Goal: Use online tool/utility: Utilize a website feature to perform a specific function

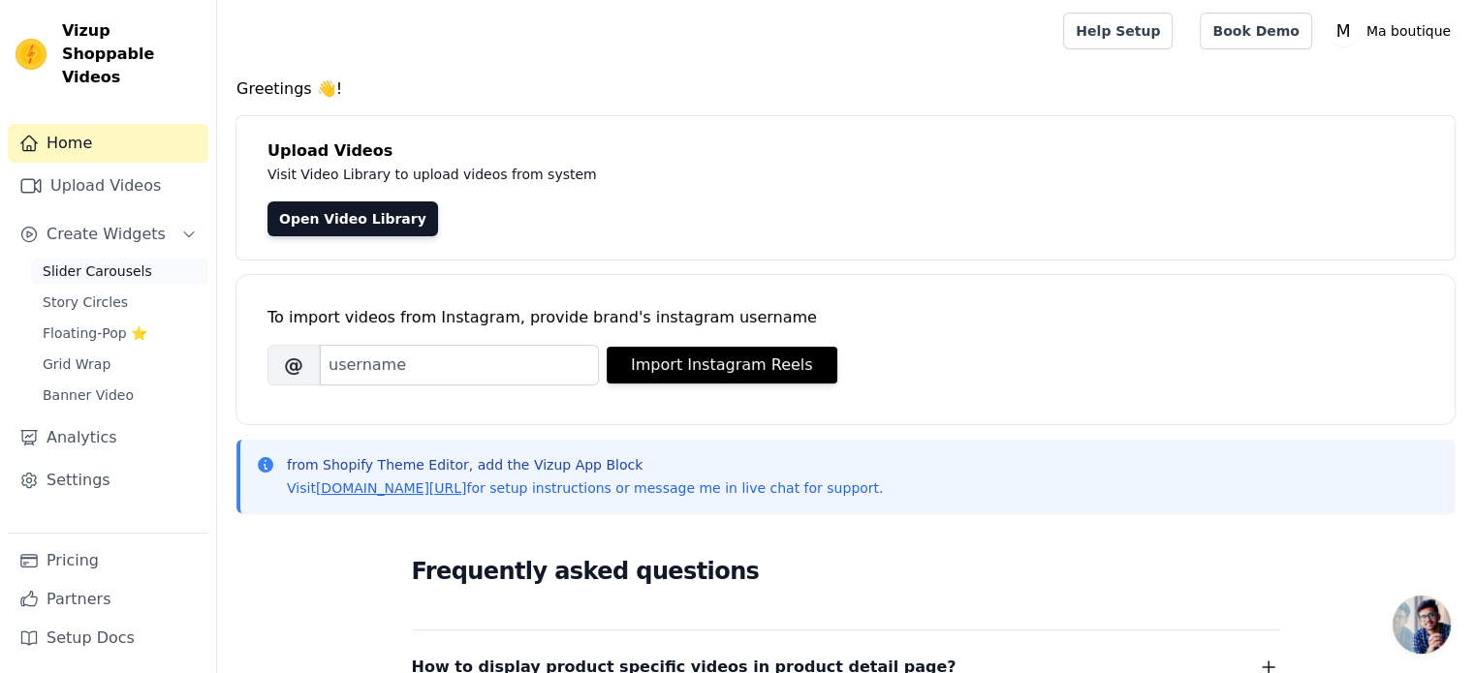
click at [140, 258] on link "Slider Carousels" at bounding box center [119, 271] width 177 height 27
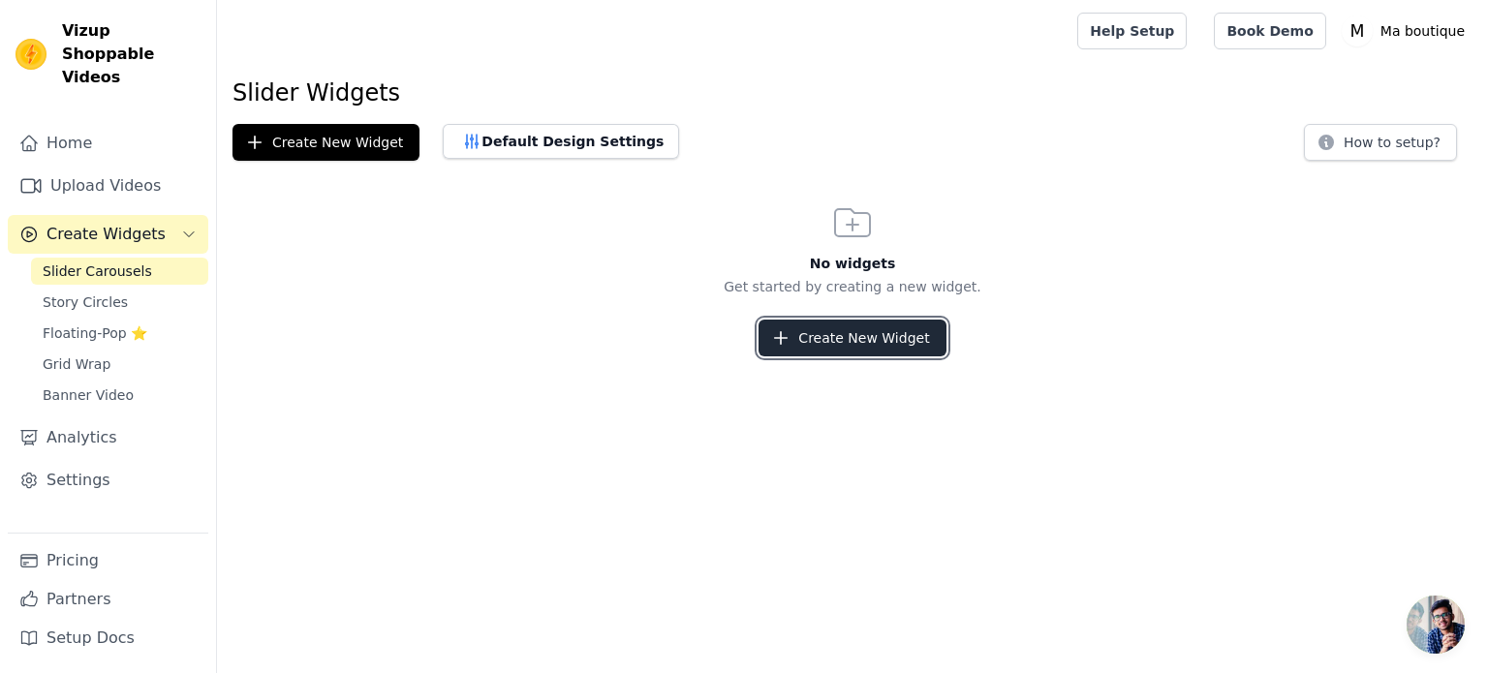
click at [806, 330] on button "Create New Widget" at bounding box center [852, 338] width 187 height 37
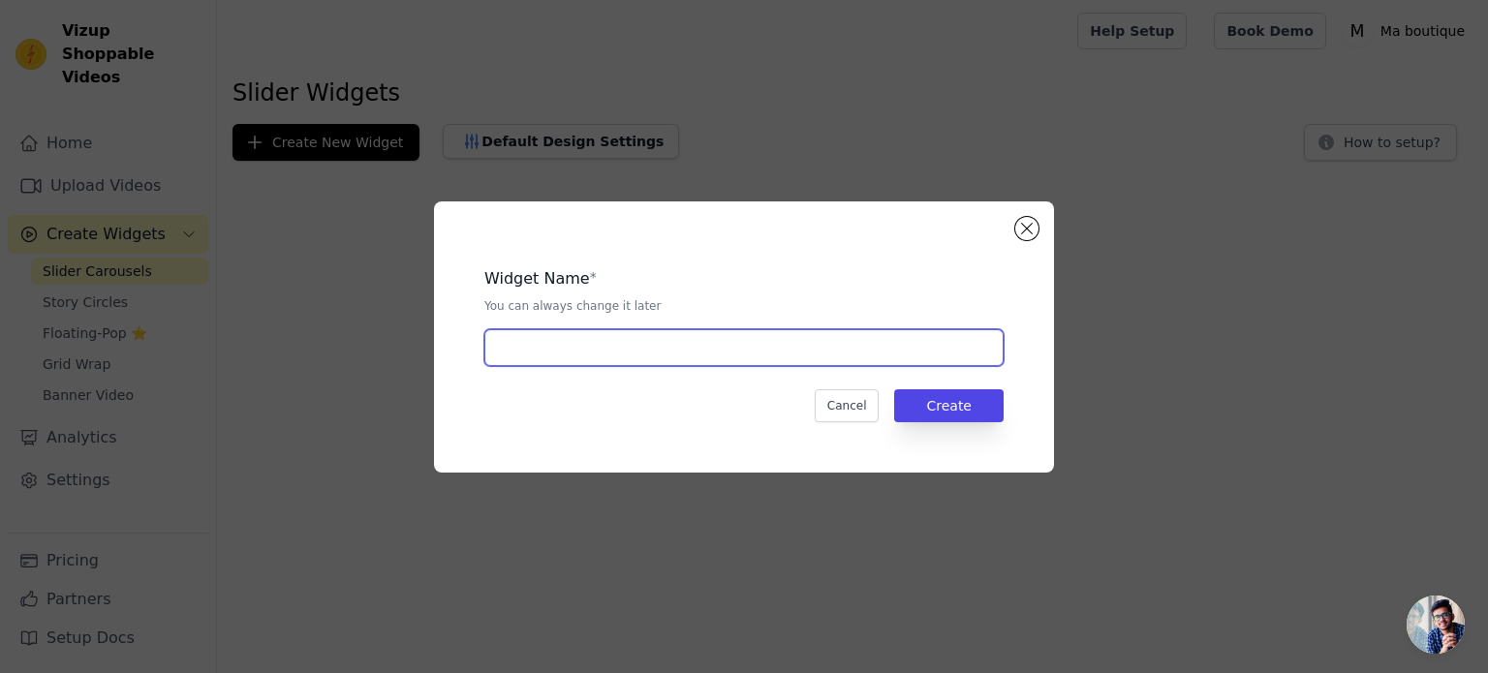
click at [781, 340] on input "text" at bounding box center [743, 347] width 519 height 37
paste input "boutique"
type input "Ma boutique"
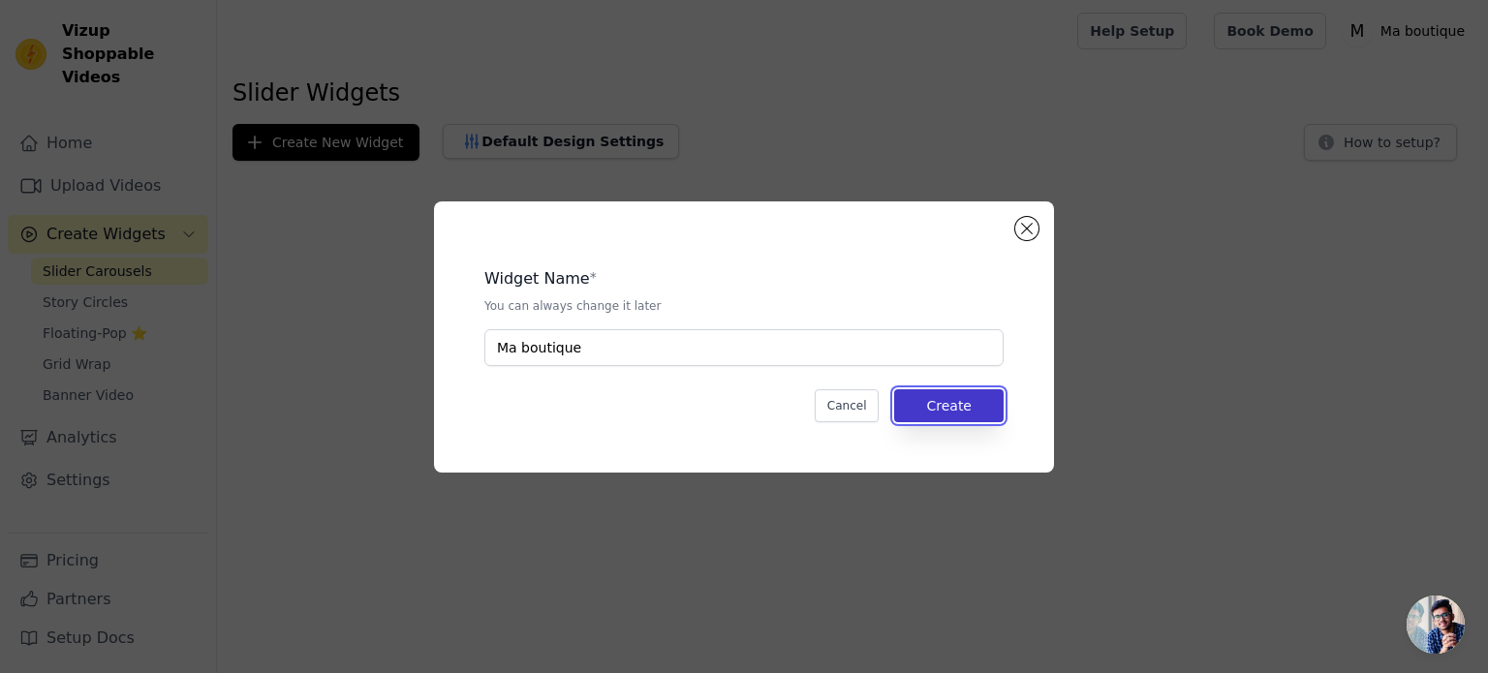
click at [921, 406] on button "Create" at bounding box center [948, 406] width 109 height 33
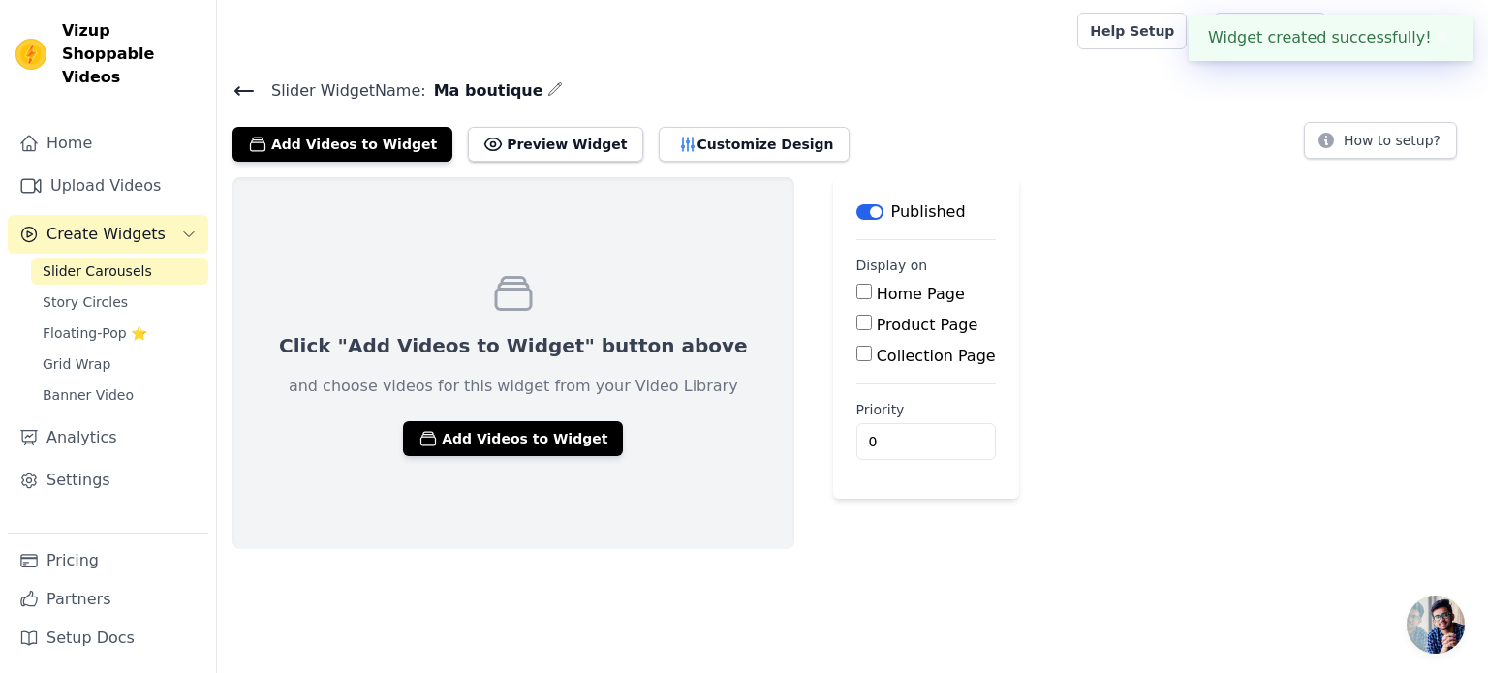
click at [877, 291] on label "Home Page" at bounding box center [921, 294] width 88 height 18
click at [857, 291] on input "Home Page" at bounding box center [865, 292] width 16 height 16
checkbox input "true"
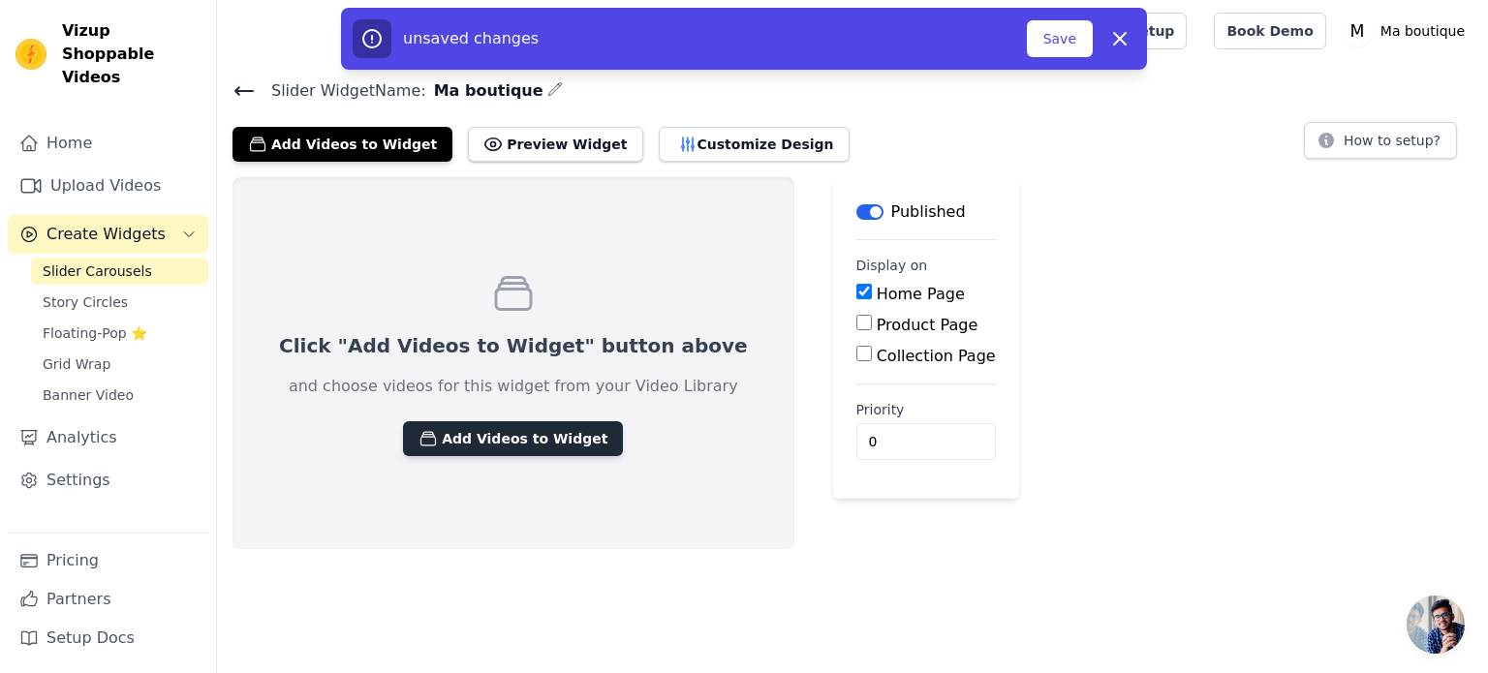
click at [538, 433] on button "Add Videos to Widget" at bounding box center [513, 438] width 220 height 35
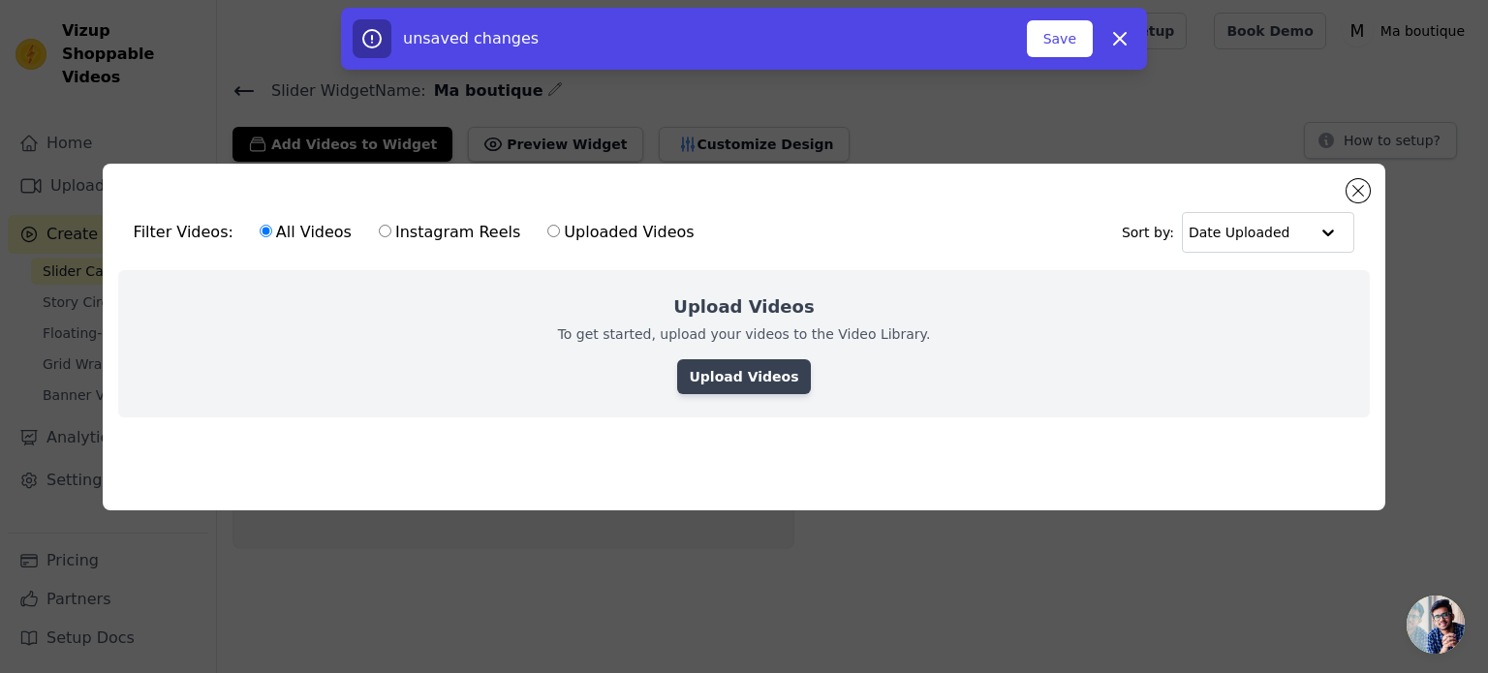
click at [715, 377] on link "Upload Videos" at bounding box center [743, 376] width 133 height 35
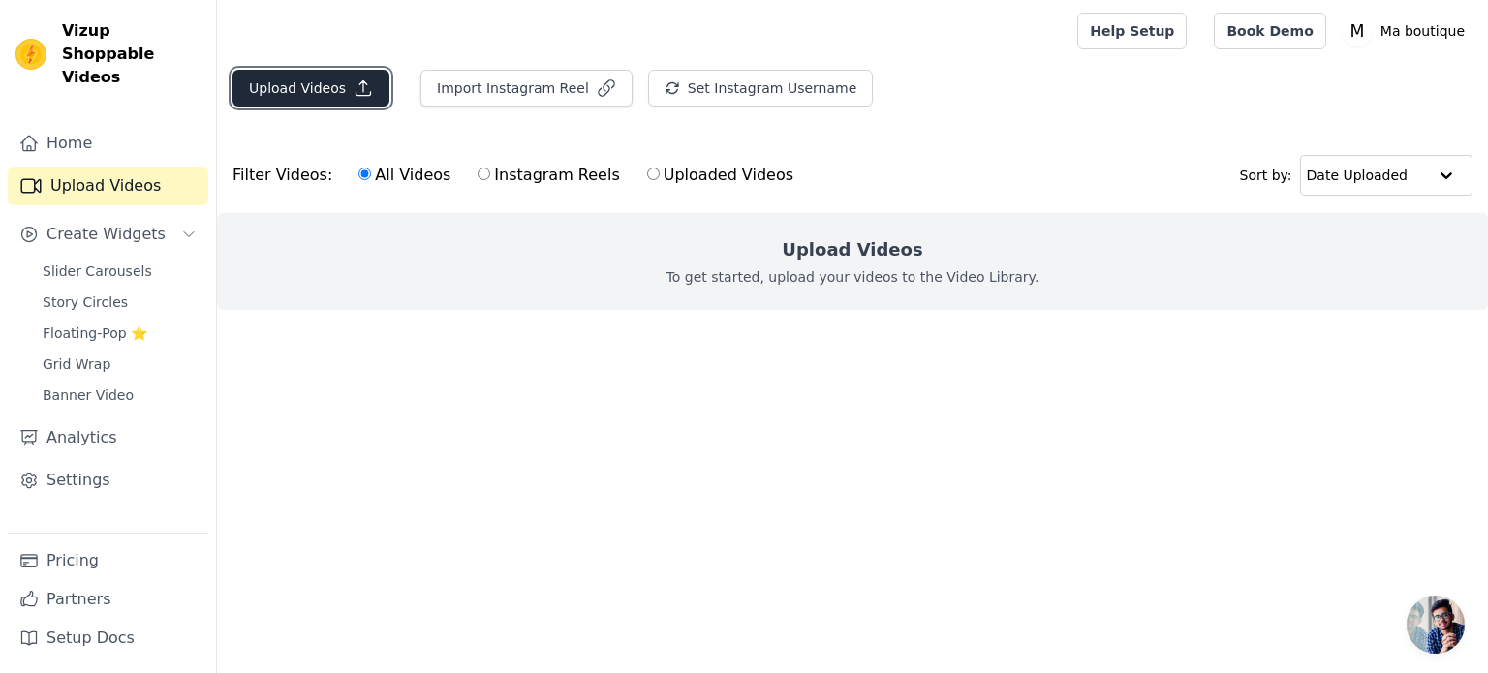
click at [295, 87] on button "Upload Videos" at bounding box center [311, 88] width 157 height 37
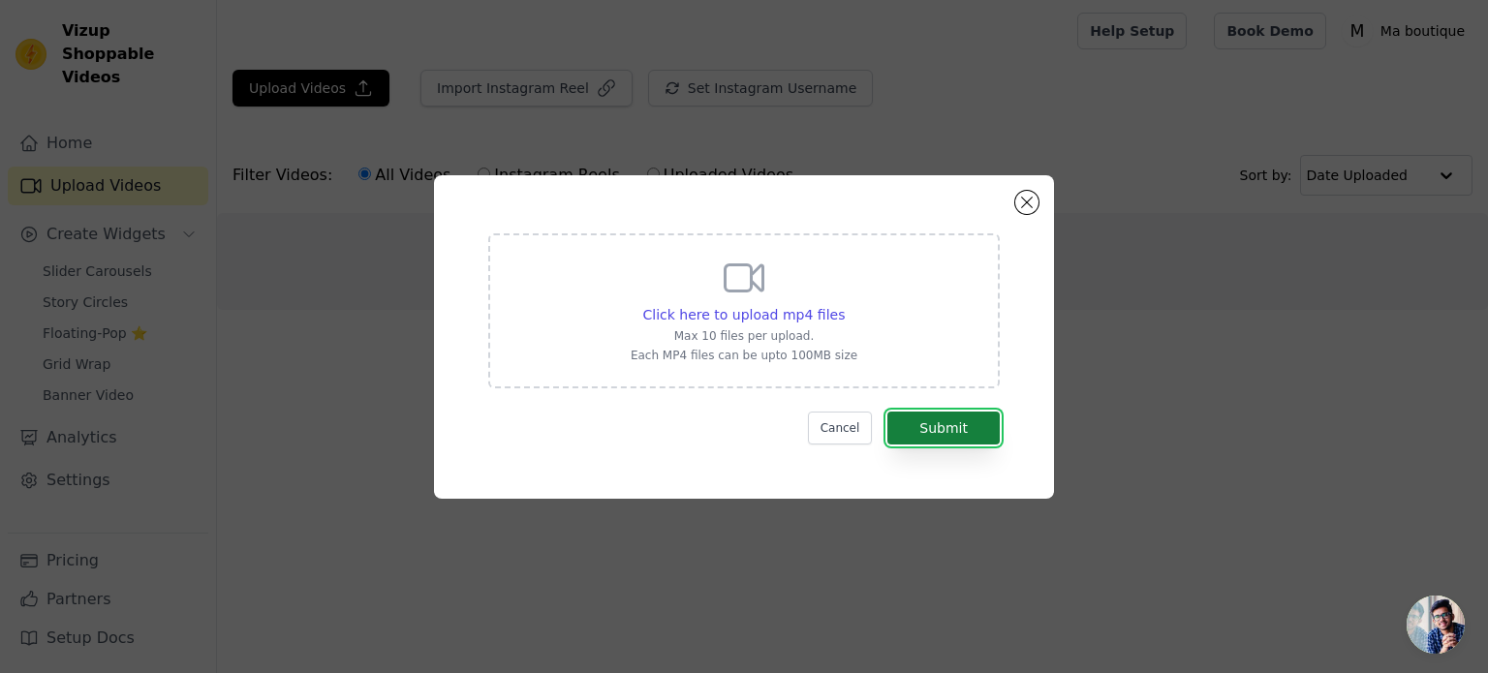
click at [936, 428] on button "Submit" at bounding box center [944, 428] width 112 height 33
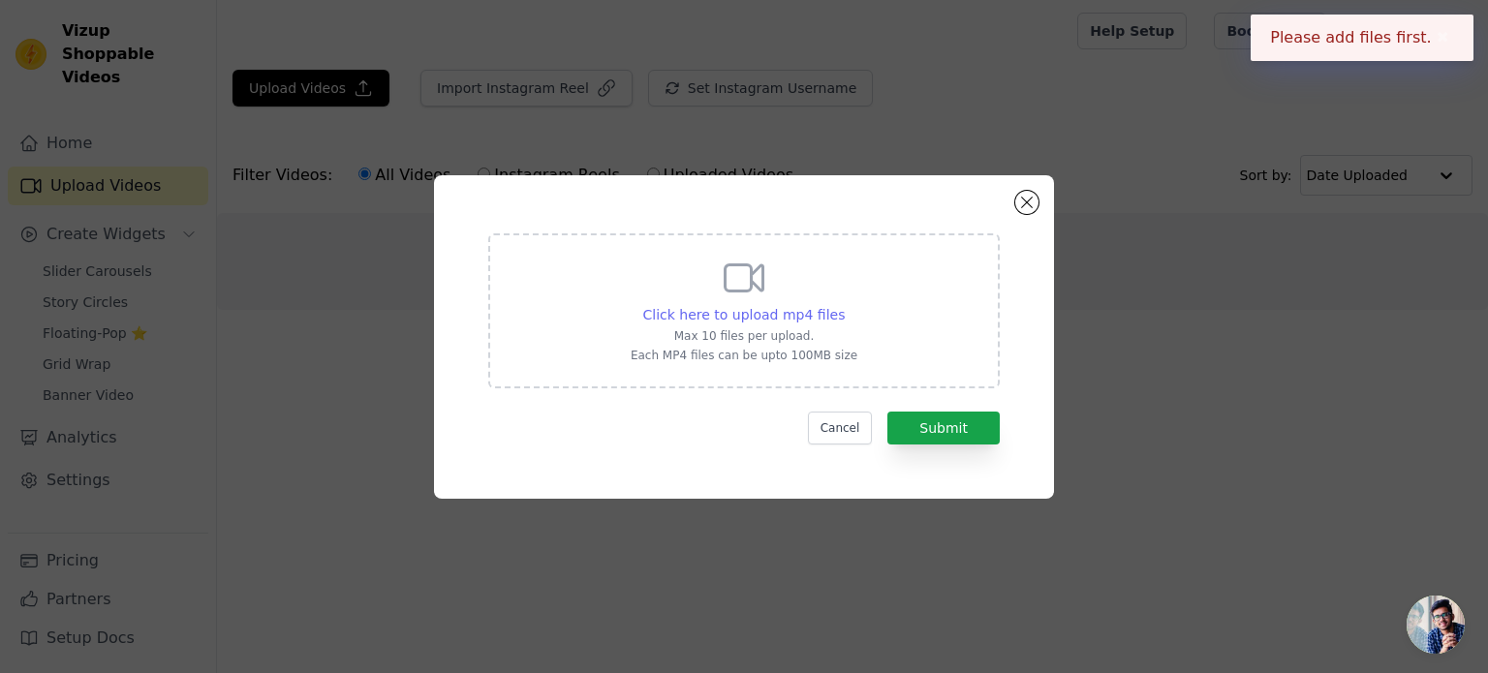
click at [790, 313] on span "Click here to upload mp4 files" at bounding box center [744, 315] width 203 height 16
click at [844, 305] on input "Click here to upload mp4 files Max 10 files per upload. Each MP4 files can be u…" at bounding box center [844, 304] width 1 height 1
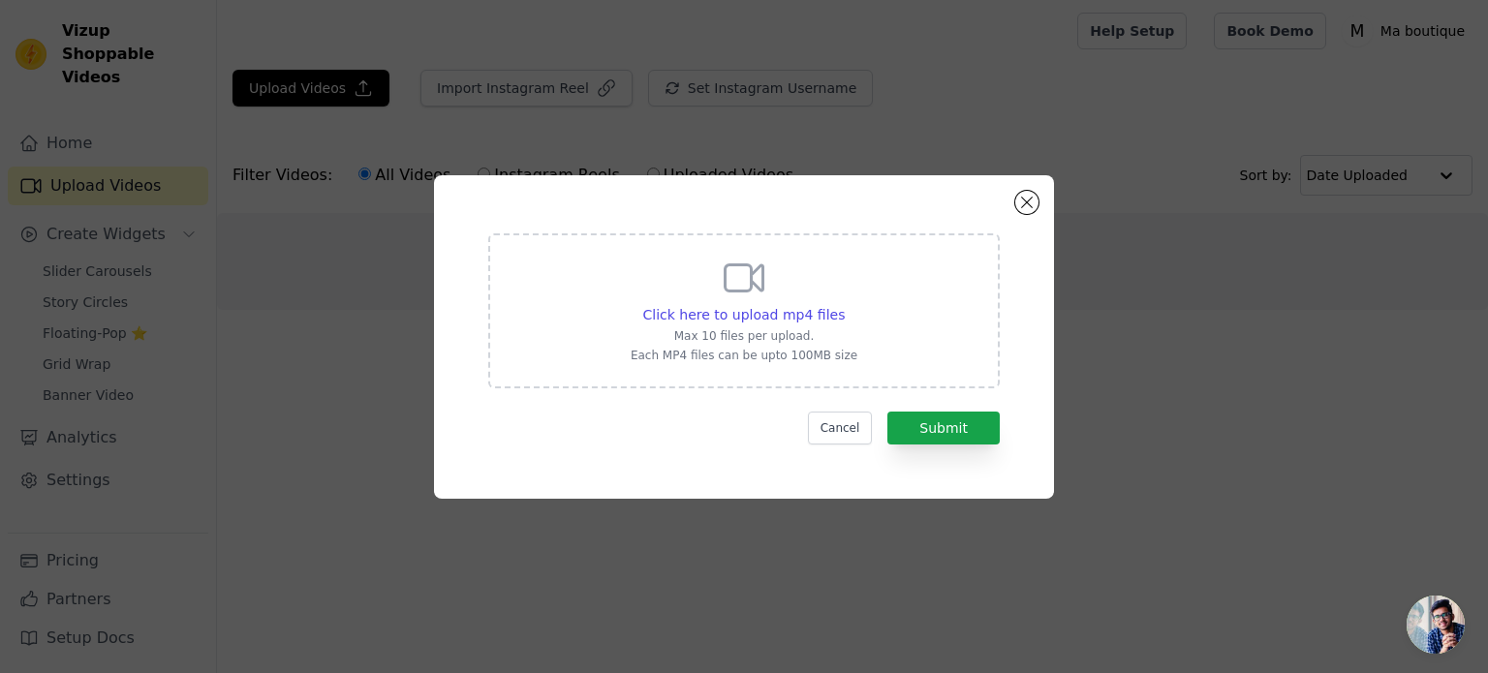
click at [653, 356] on p "Each MP4 files can be upto 100MB size" at bounding box center [744, 356] width 227 height 16
click at [844, 305] on input "Click here to upload mp4 files Max 10 files per upload. Each MP4 files can be u…" at bounding box center [844, 304] width 1 height 1
click at [826, 358] on p "Each MP4 files can be upto 100MB size" at bounding box center [744, 356] width 227 height 16
click at [844, 305] on input "Click here to upload mp4 files Max 10 files per upload. Each MP4 files can be u…" at bounding box center [844, 304] width 1 height 1
click at [1028, 201] on button "Close modal" at bounding box center [1026, 202] width 23 height 23
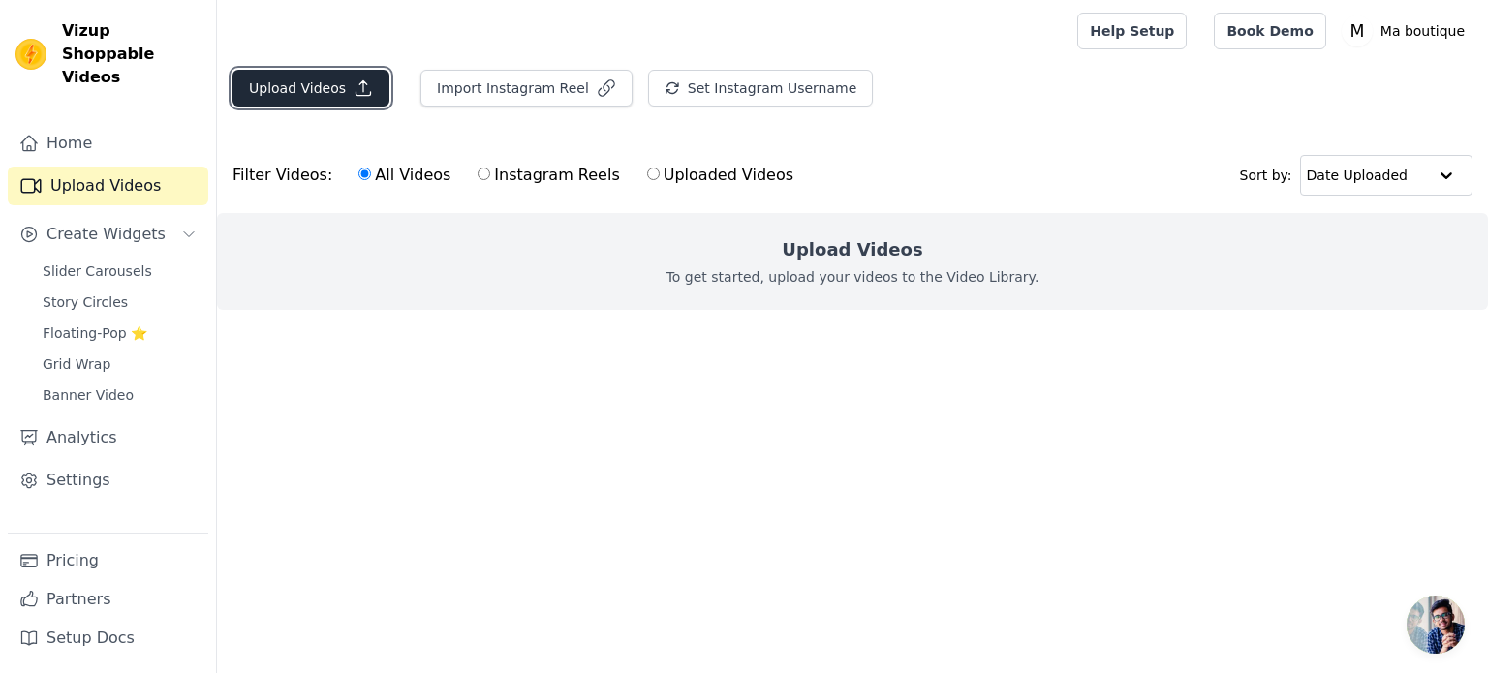
click at [326, 84] on button "Upload Videos" at bounding box center [311, 88] width 157 height 37
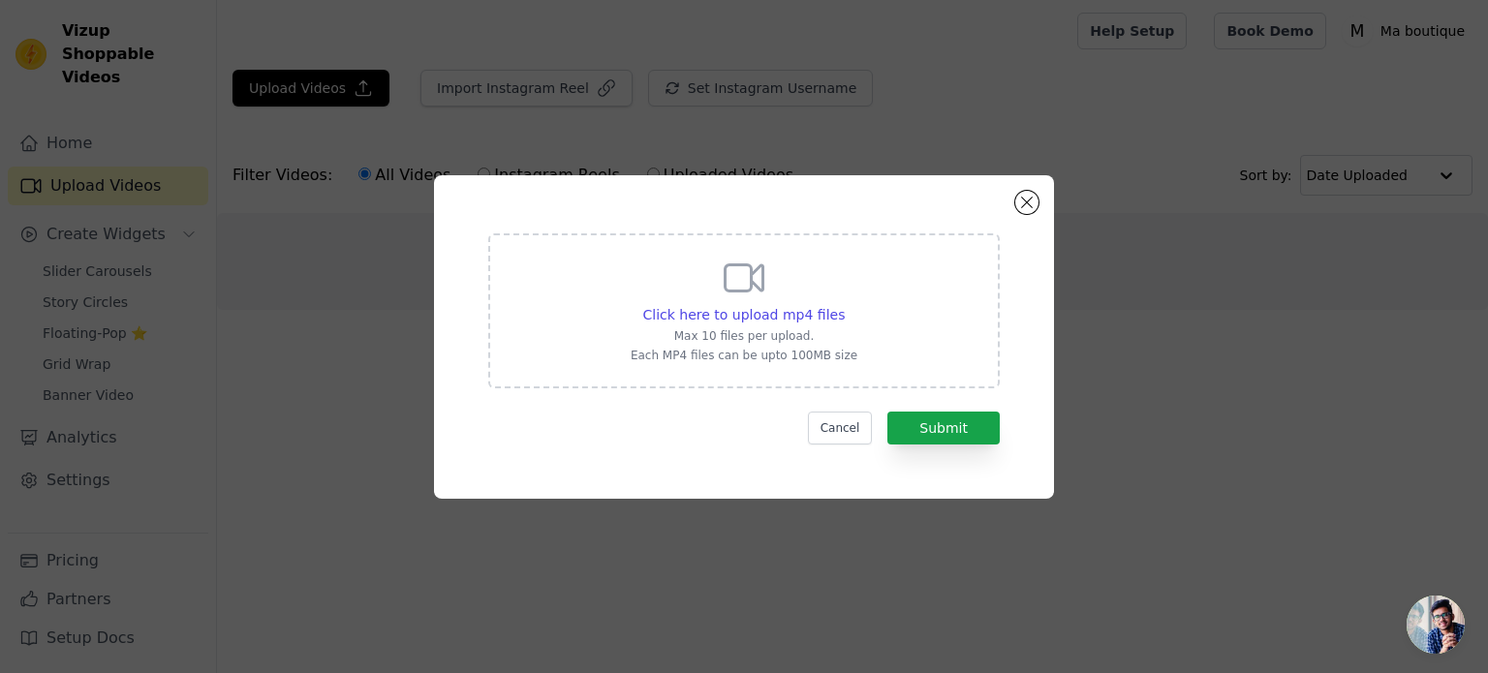
click at [743, 291] on icon at bounding box center [745, 278] width 38 height 26
click at [844, 304] on input "Click here to upload mp4 files Max 10 files per upload. Each MP4 files can be u…" at bounding box center [844, 304] width 1 height 1
type input "C:\fakepath\Untitled design (1).mp4"
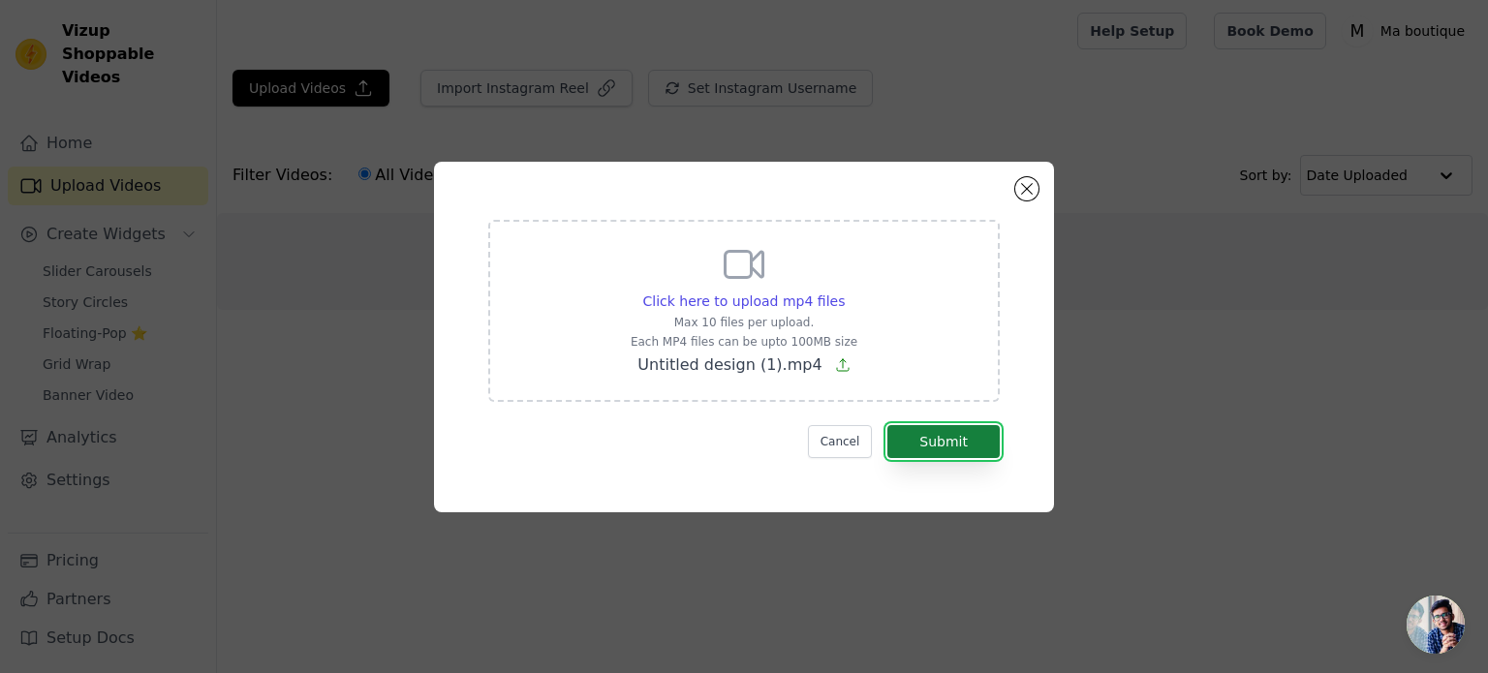
click at [957, 445] on button "Submit" at bounding box center [944, 441] width 112 height 33
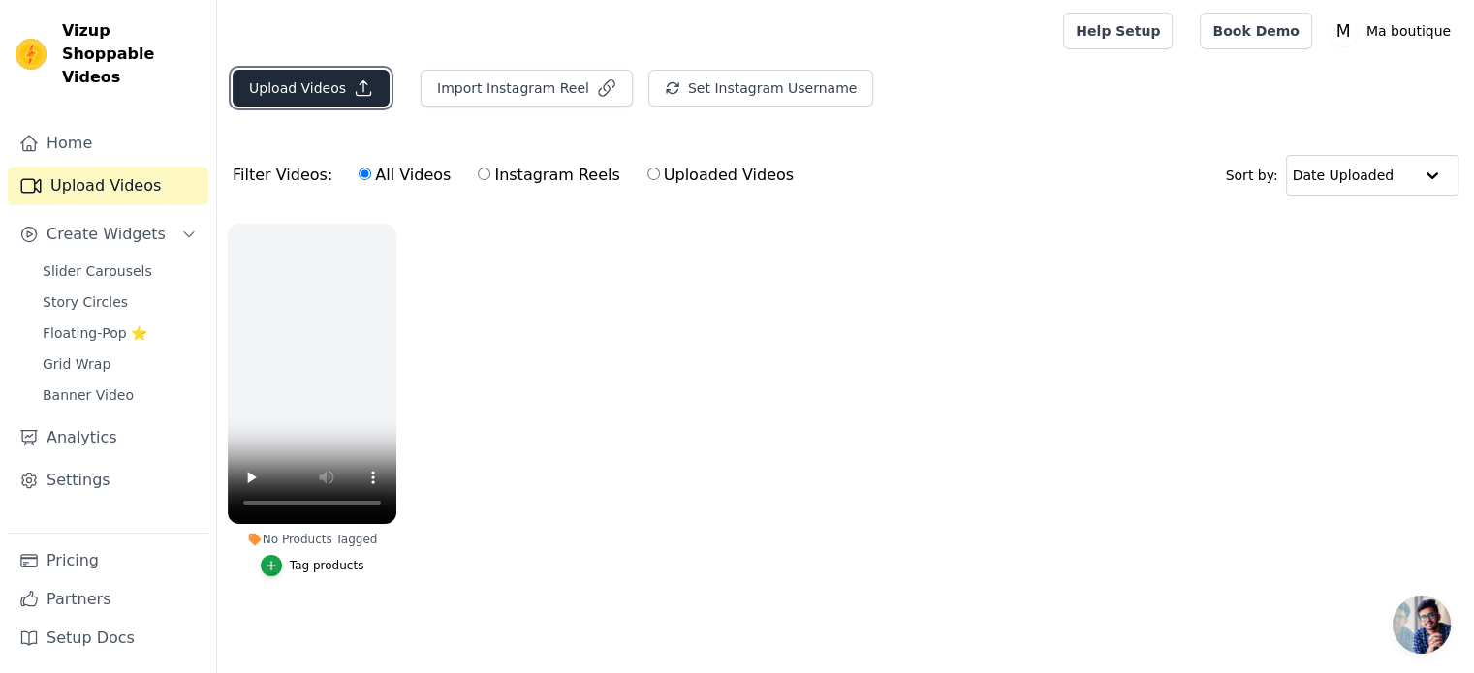
click at [278, 74] on button "Upload Videos" at bounding box center [311, 88] width 157 height 37
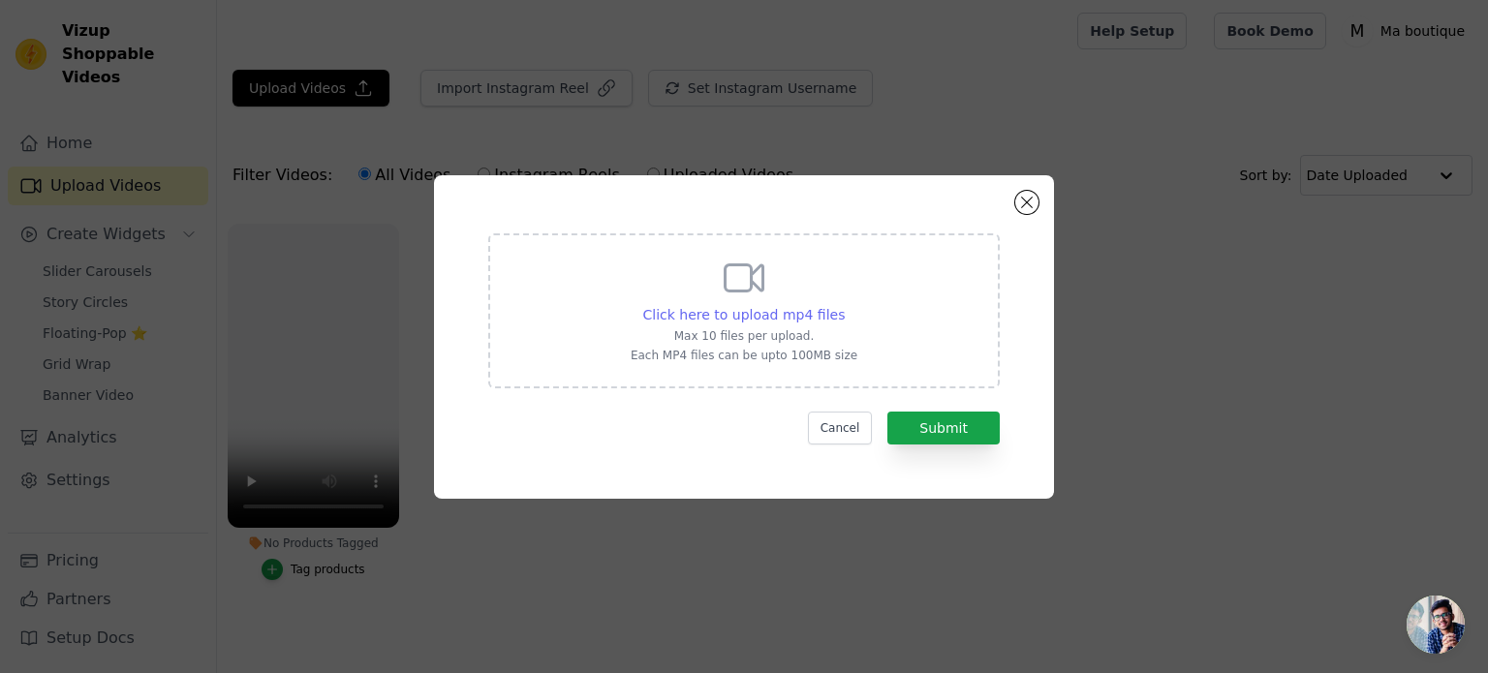
click at [753, 308] on span "Click here to upload mp4 files" at bounding box center [744, 315] width 203 height 16
click at [844, 305] on input "Click here to upload mp4 files Max 10 files per upload. Each MP4 files can be u…" at bounding box center [844, 304] width 1 height 1
type input "C:\fakepath\Untitled design (3).mp4"
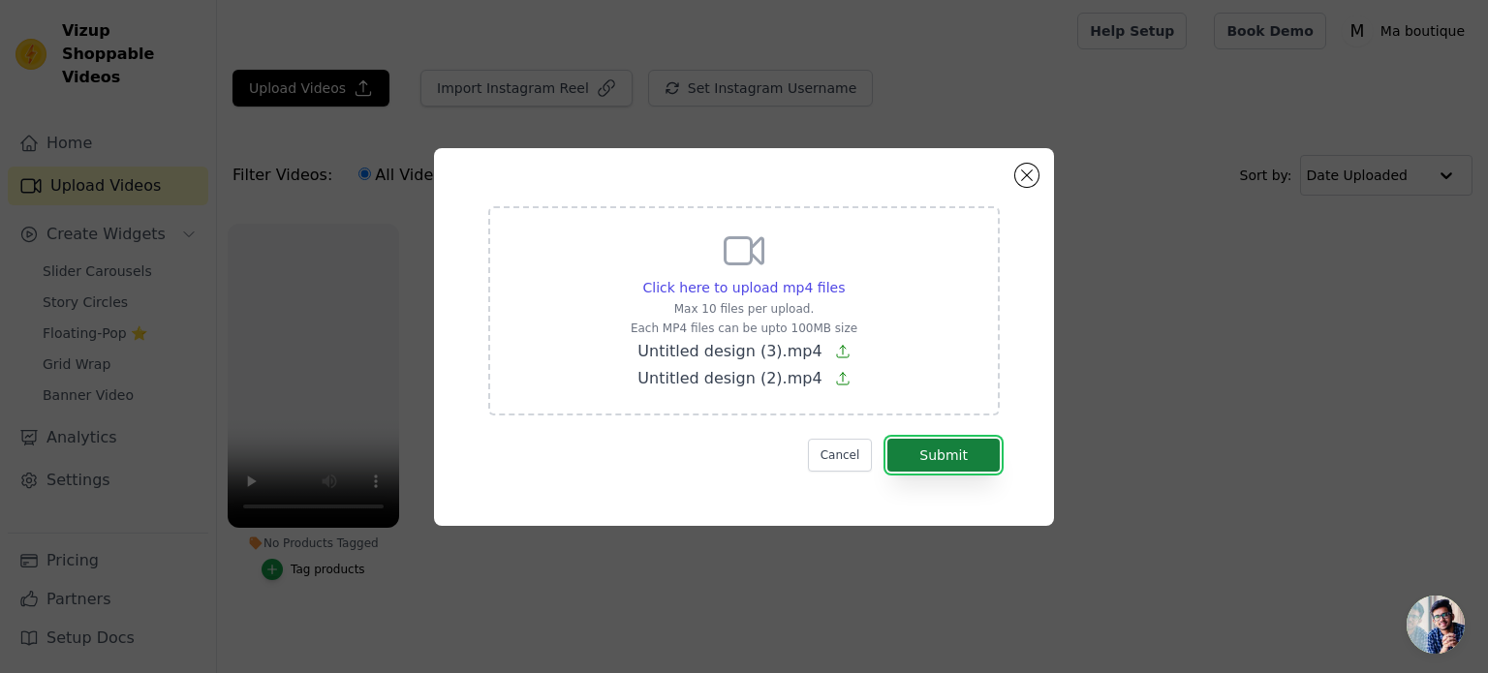
click at [944, 460] on button "Submit" at bounding box center [944, 455] width 112 height 33
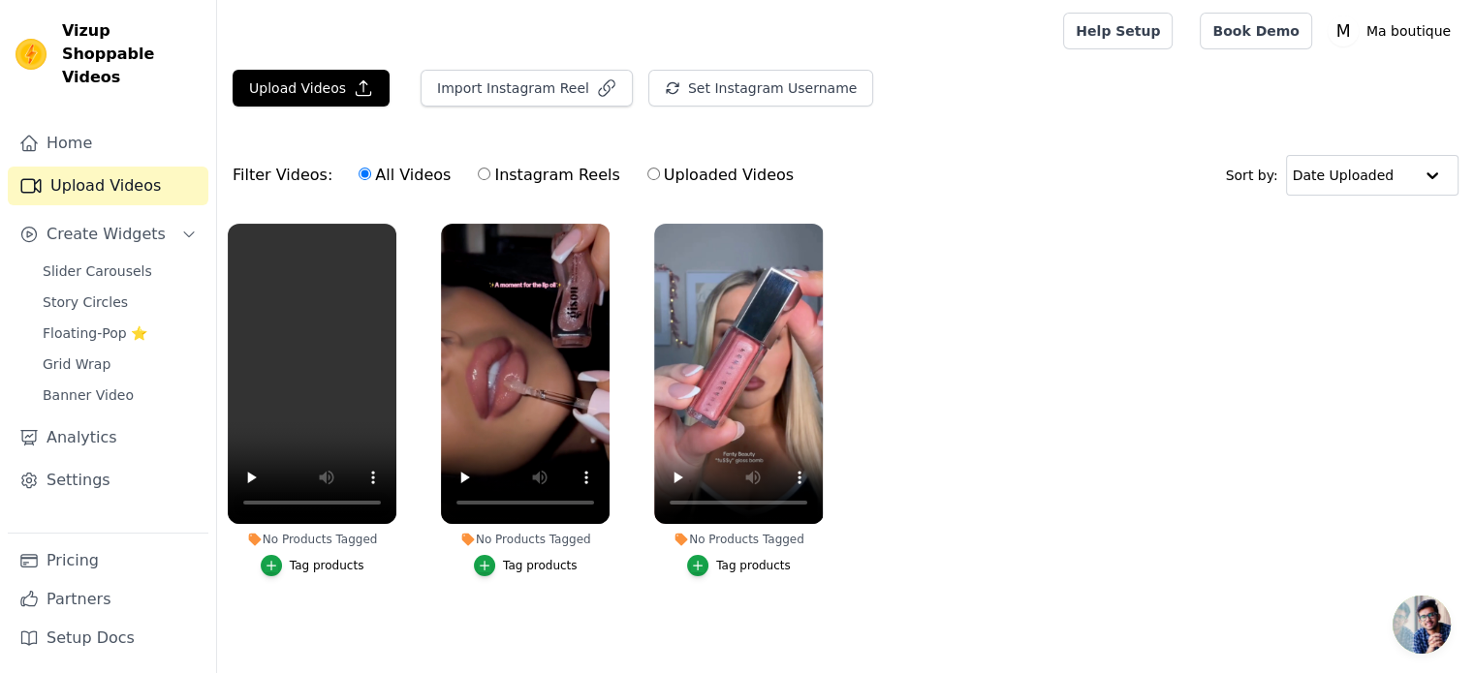
click at [716, 563] on button "Tag products" at bounding box center [739, 565] width 104 height 21
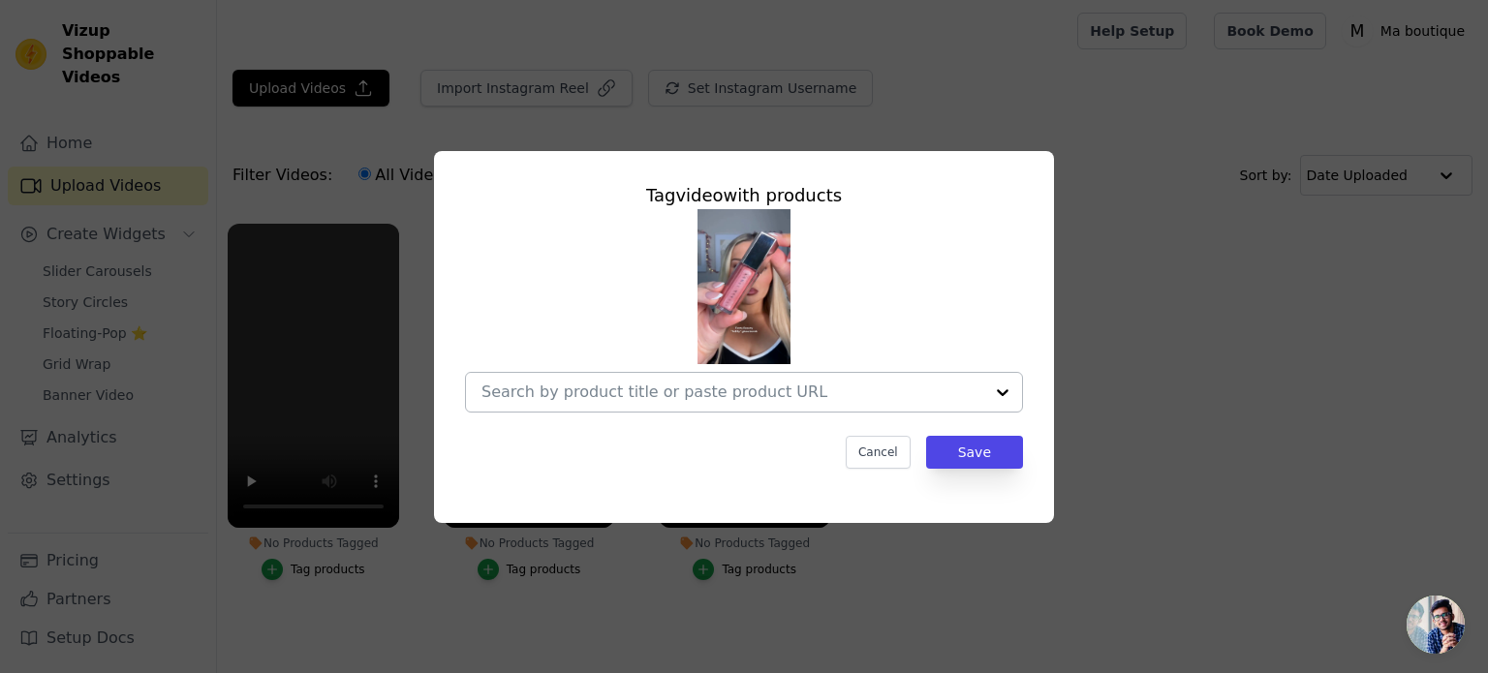
click at [868, 405] on div at bounding box center [733, 392] width 502 height 39
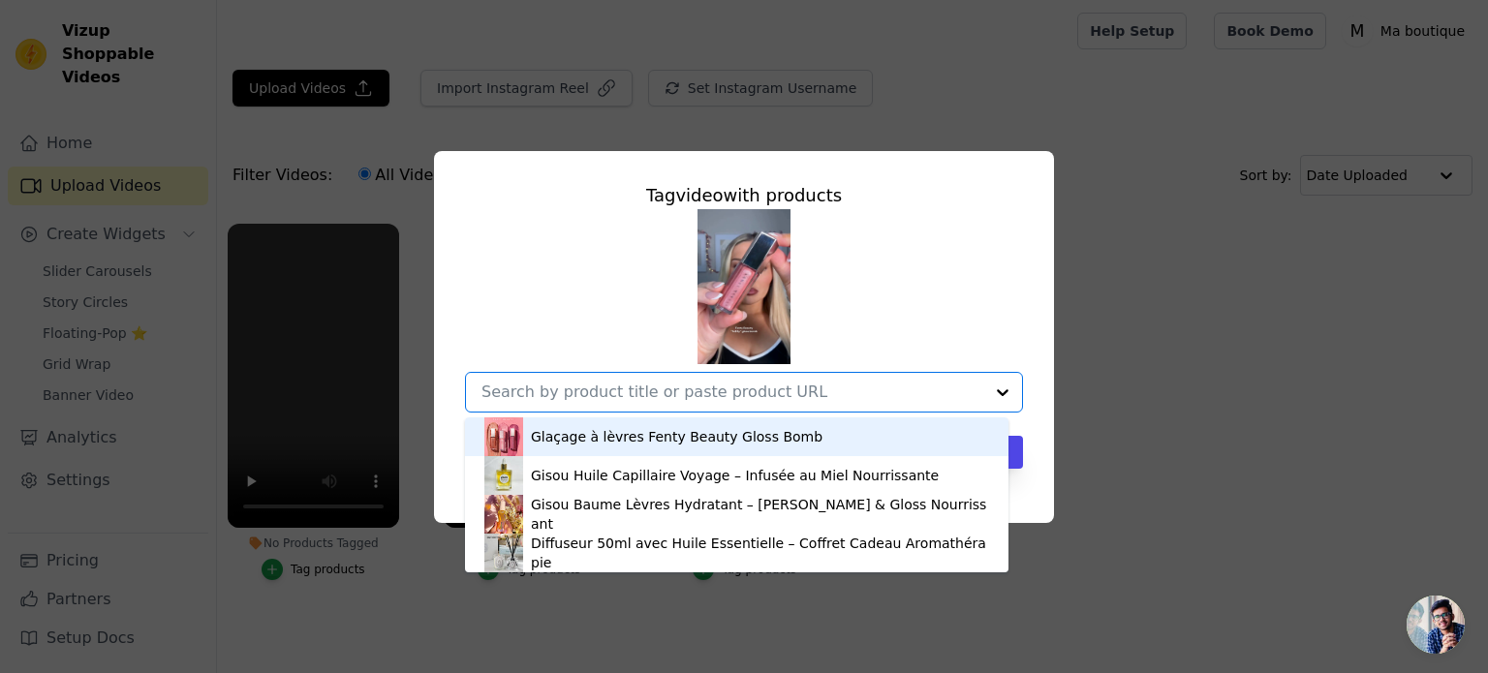
click at [773, 435] on div "Glaçage à lèvres Fenty Beauty Gloss Bomb" at bounding box center [677, 436] width 292 height 19
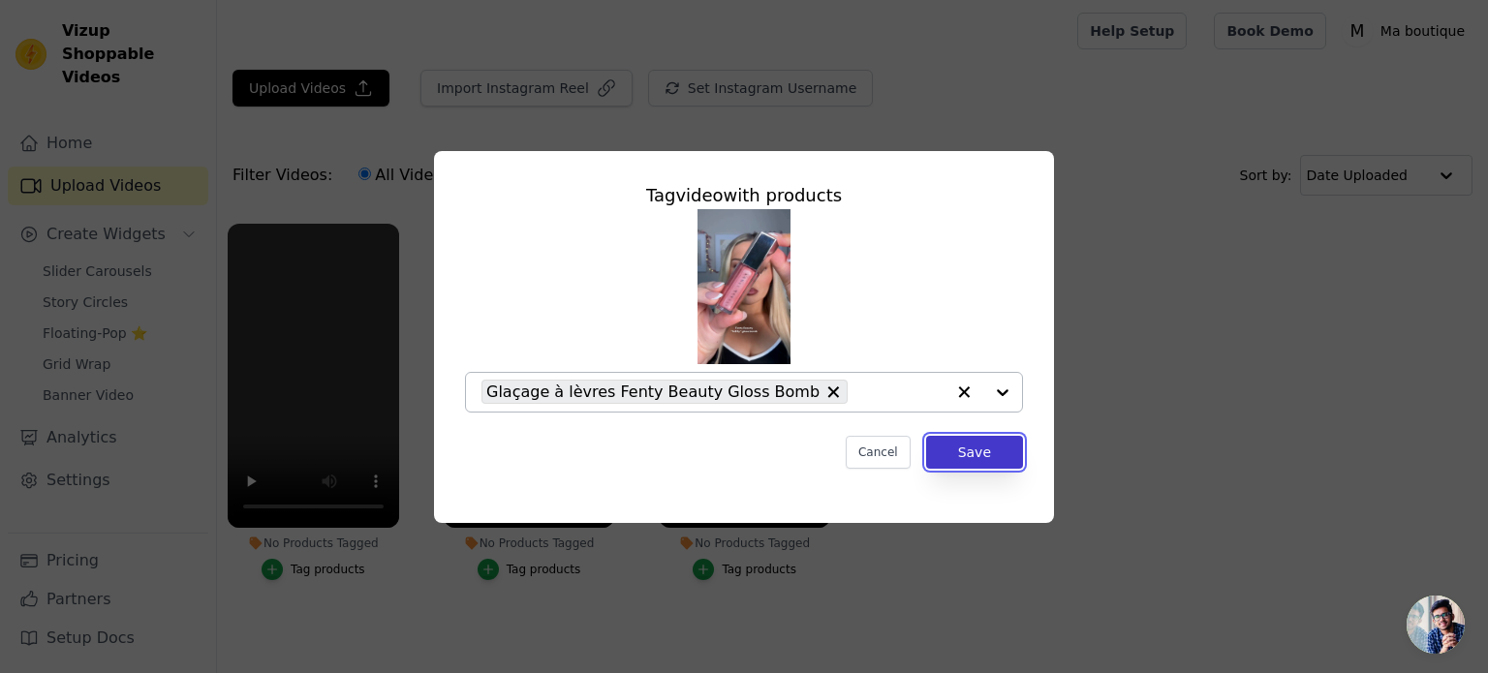
click at [960, 452] on button "Save" at bounding box center [974, 452] width 97 height 33
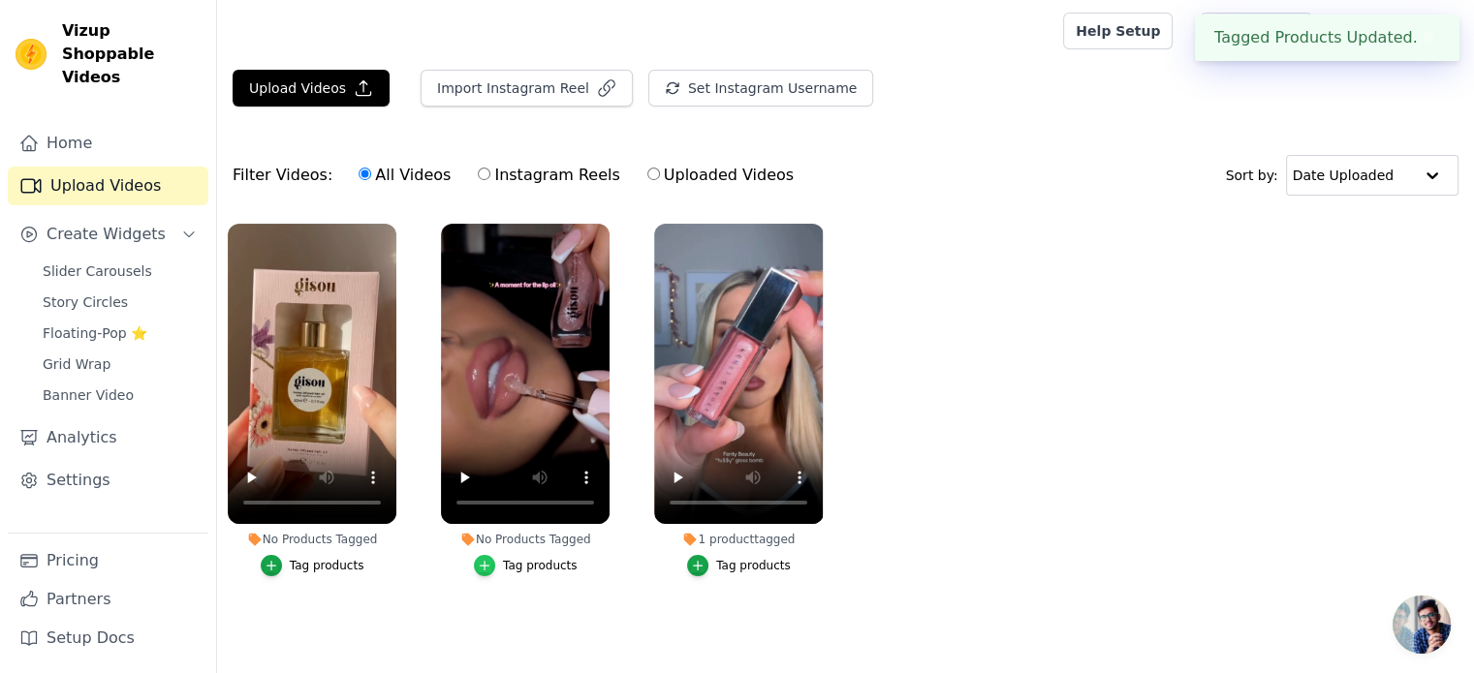
click at [495, 565] on div "button" at bounding box center [484, 565] width 21 height 21
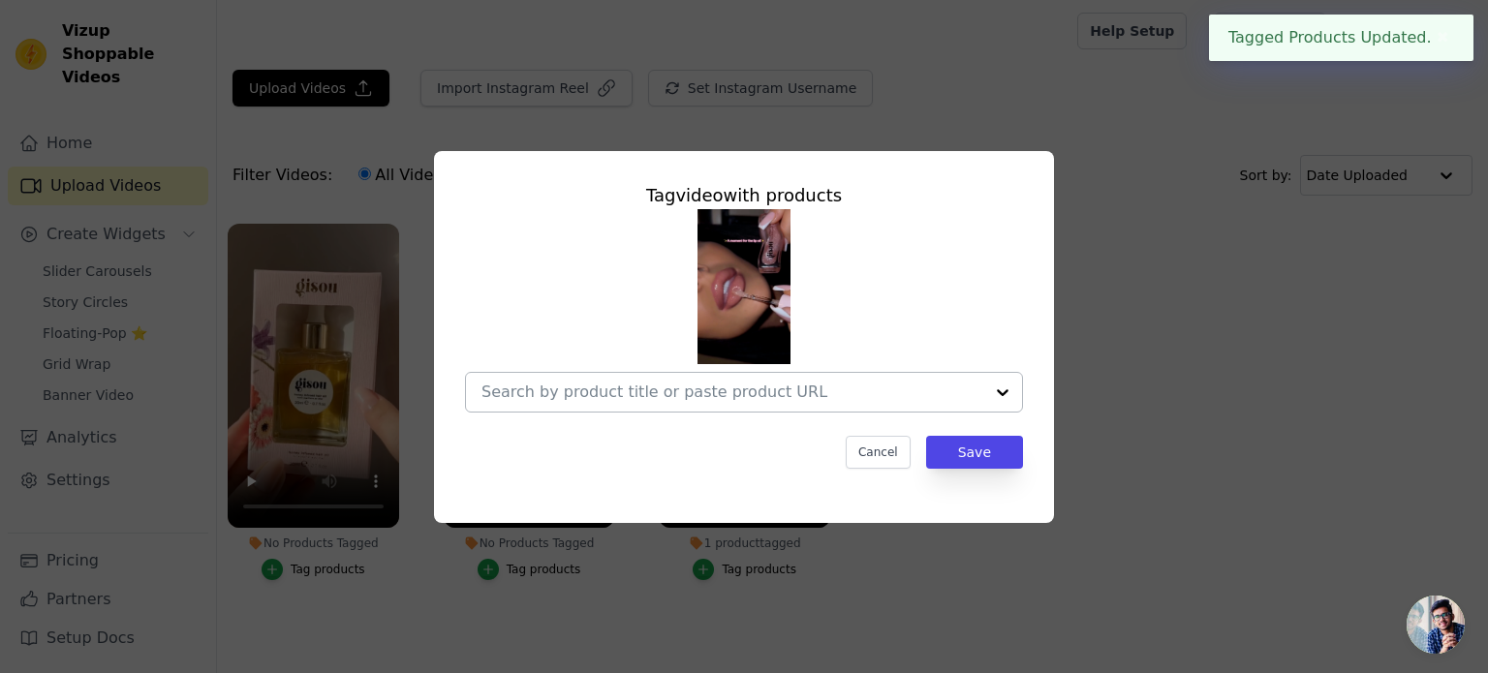
click at [717, 411] on div at bounding box center [733, 392] width 502 height 39
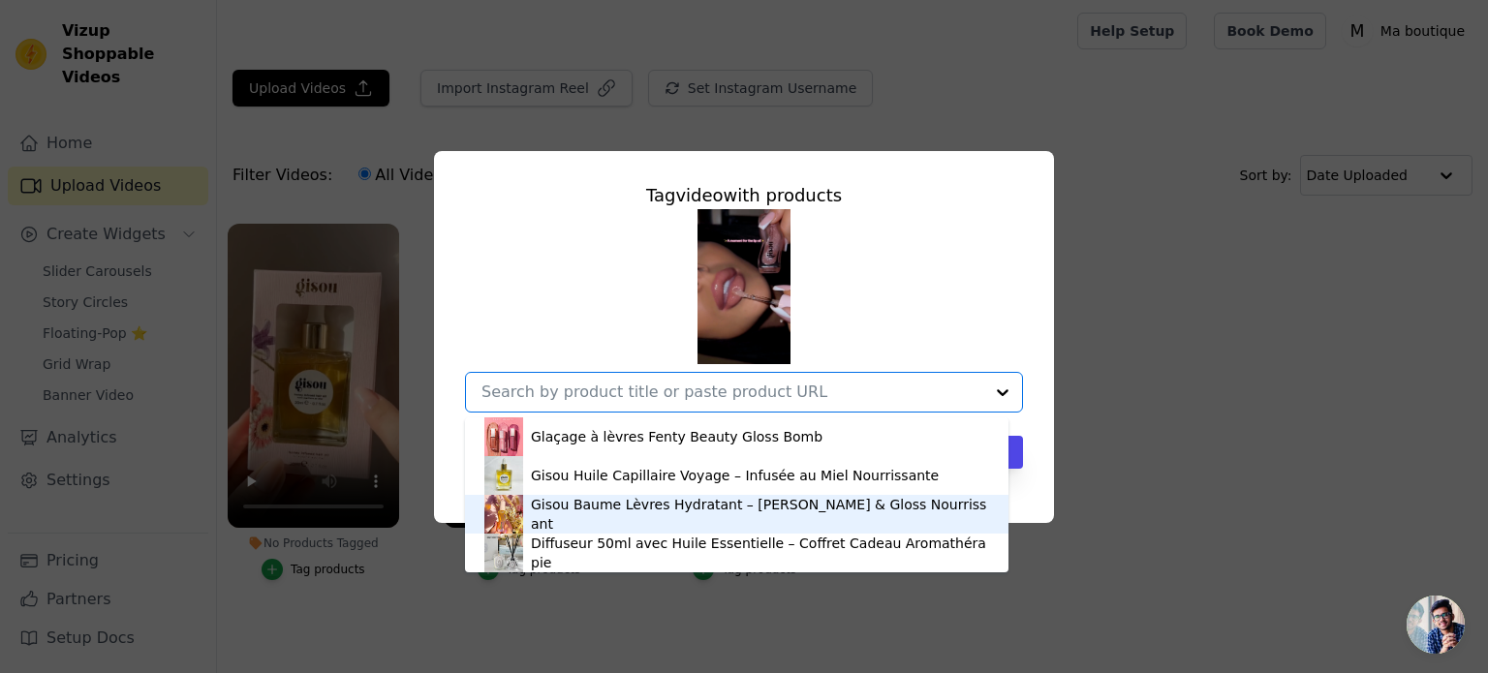
click at [670, 508] on div "Gisou Baume Lèvres Hydratant – [PERSON_NAME] & Gloss Nourrissant" at bounding box center [760, 514] width 458 height 39
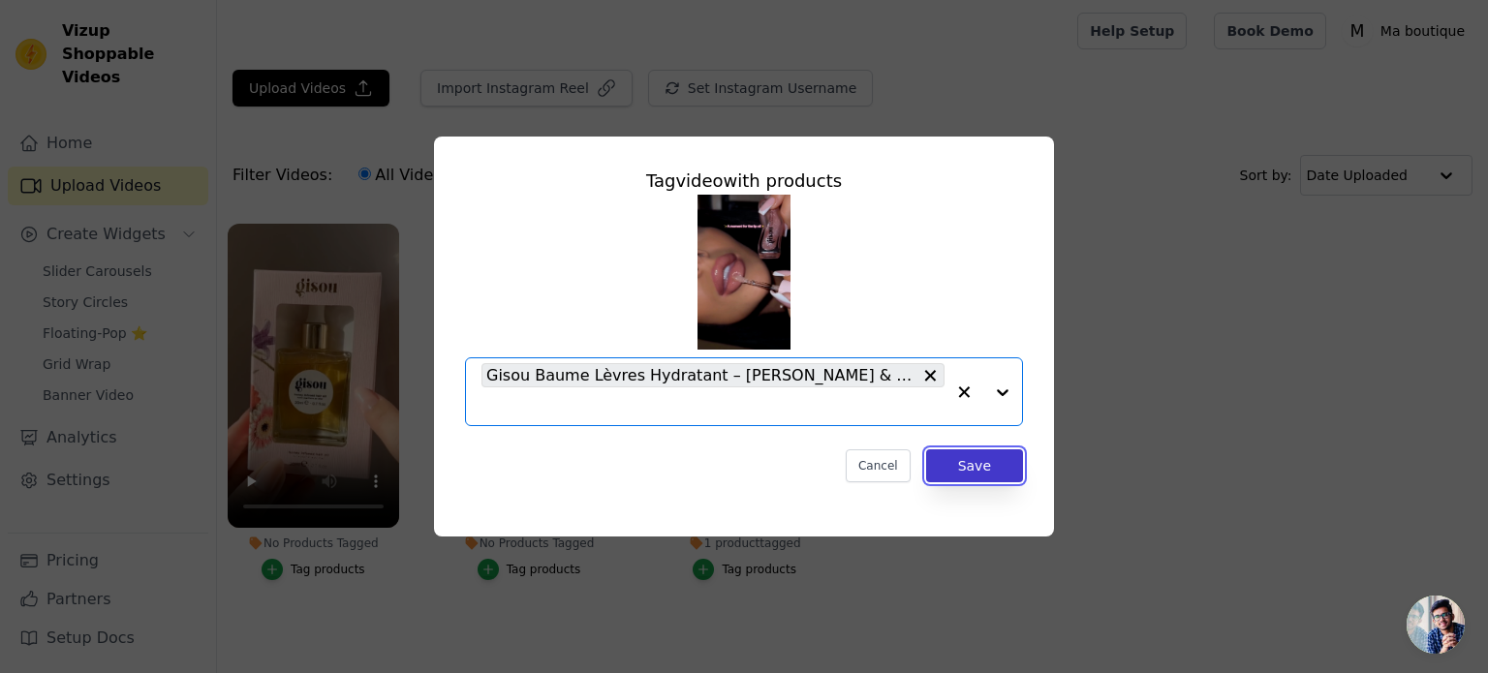
click at [965, 460] on button "Save" at bounding box center [974, 466] width 97 height 33
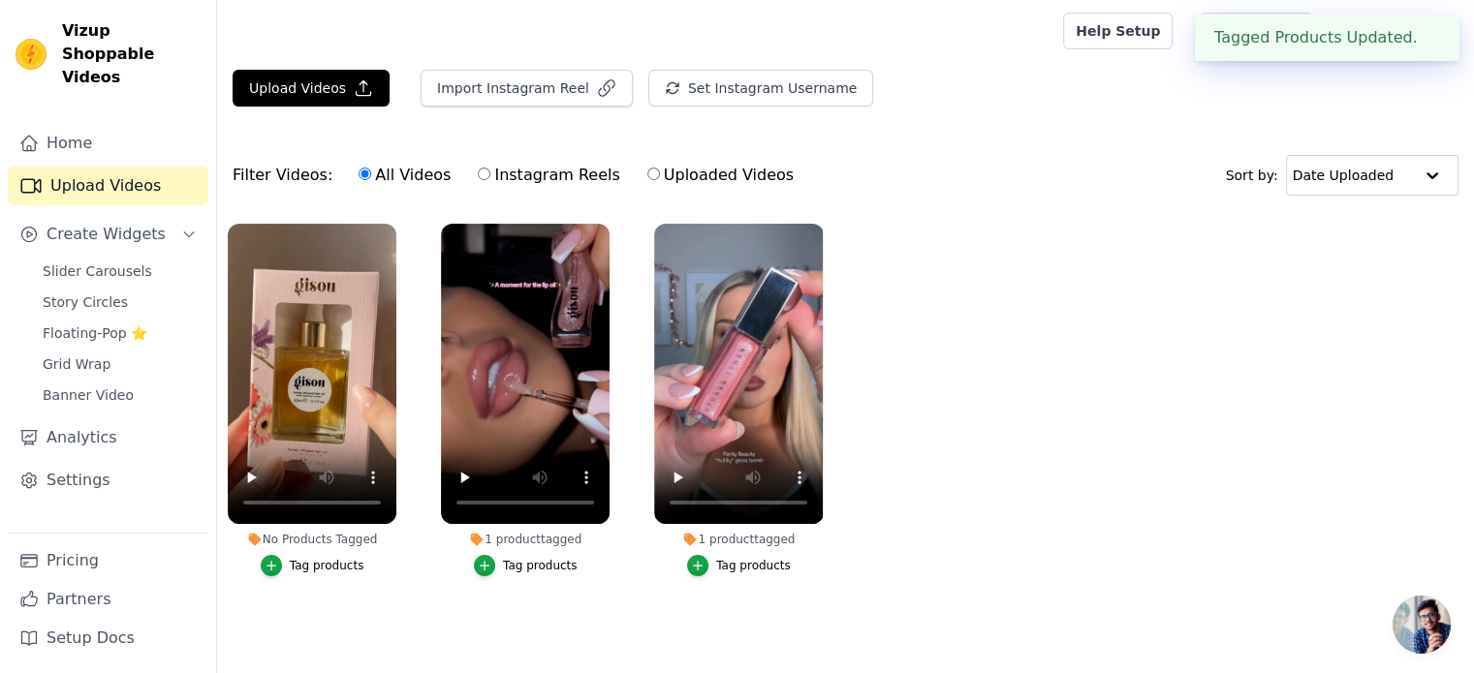
click at [293, 562] on div "Tag products" at bounding box center [327, 566] width 75 height 16
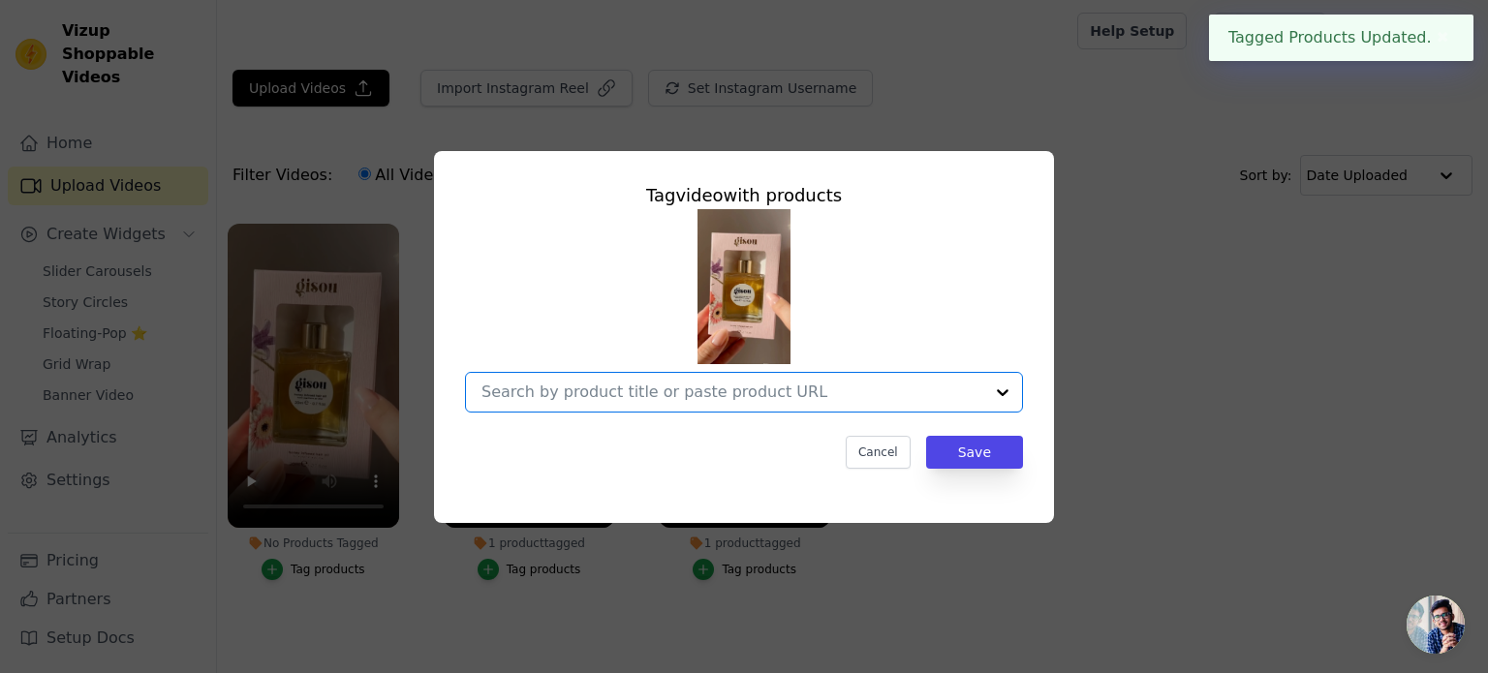
click at [591, 390] on input "No Products Tagged Tag video with products Option undefined, selected. Select i…" at bounding box center [733, 392] width 502 height 18
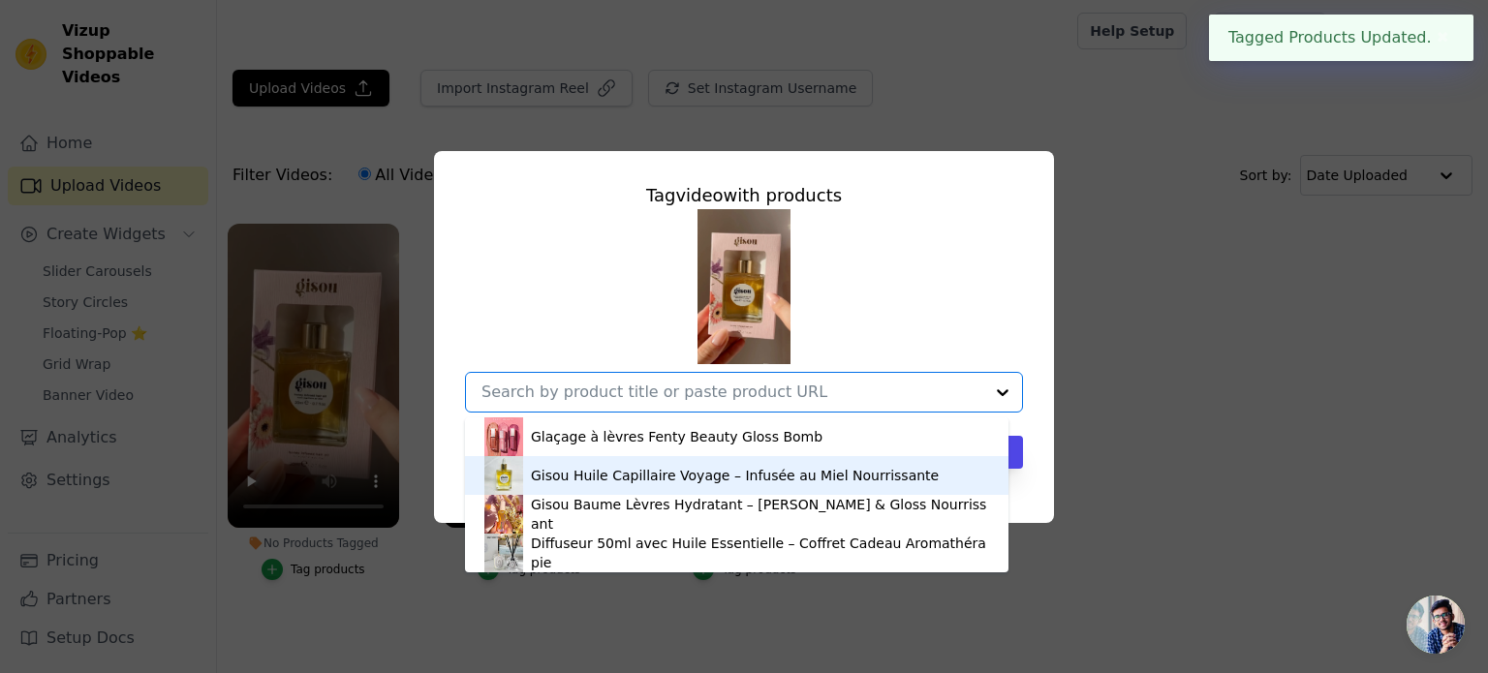
click at [590, 482] on div "Gisou Huile Capillaire Voyage – Infusée au Miel Nourrissante" at bounding box center [735, 475] width 408 height 19
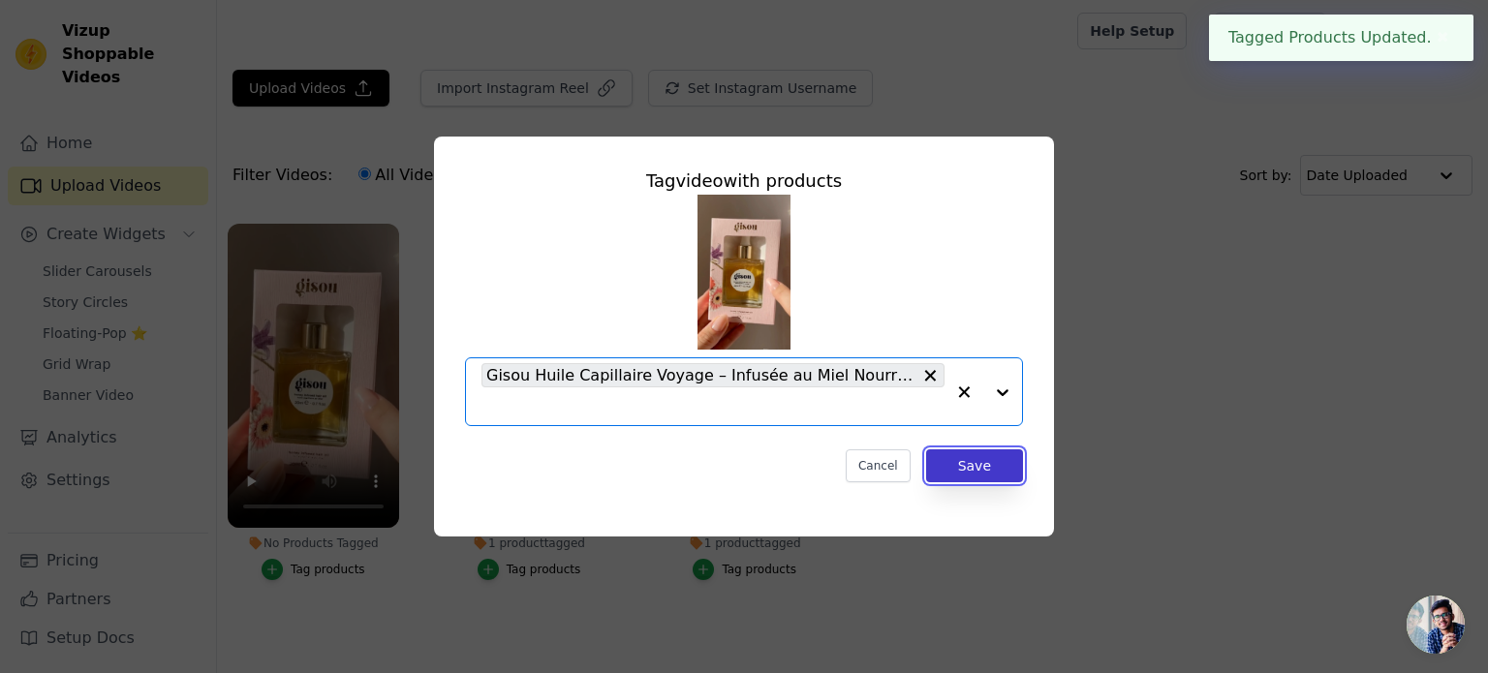
click at [998, 470] on button "Save" at bounding box center [974, 466] width 97 height 33
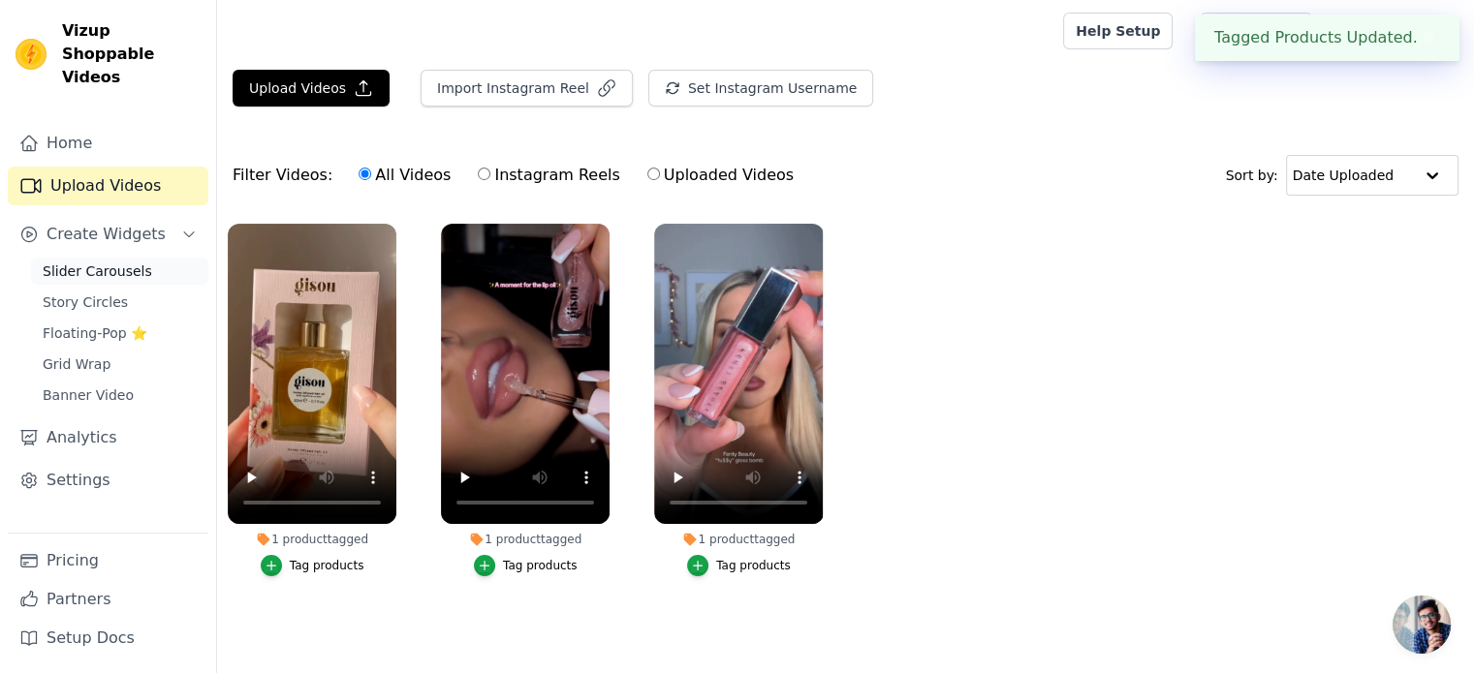
click at [97, 262] on span "Slider Carousels" at bounding box center [97, 271] width 109 height 19
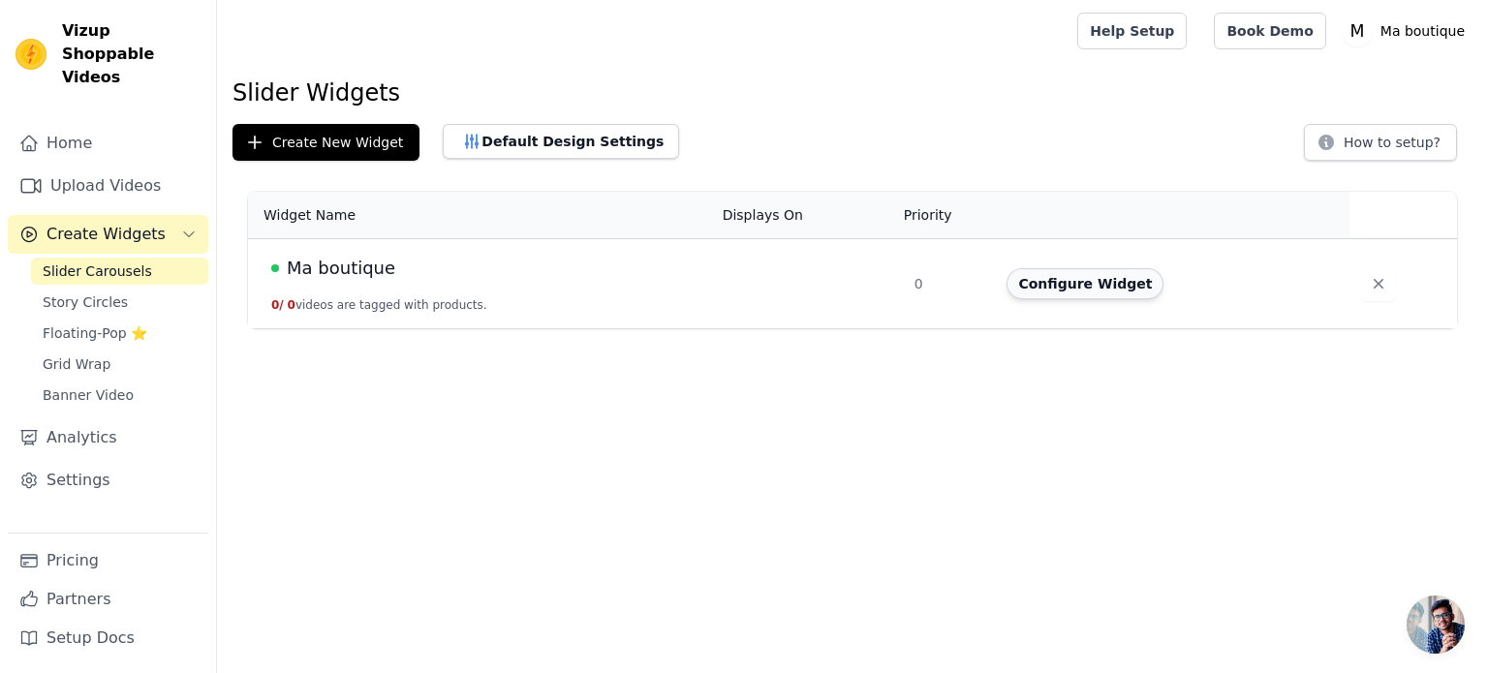
click at [1120, 283] on button "Configure Widget" at bounding box center [1085, 283] width 157 height 31
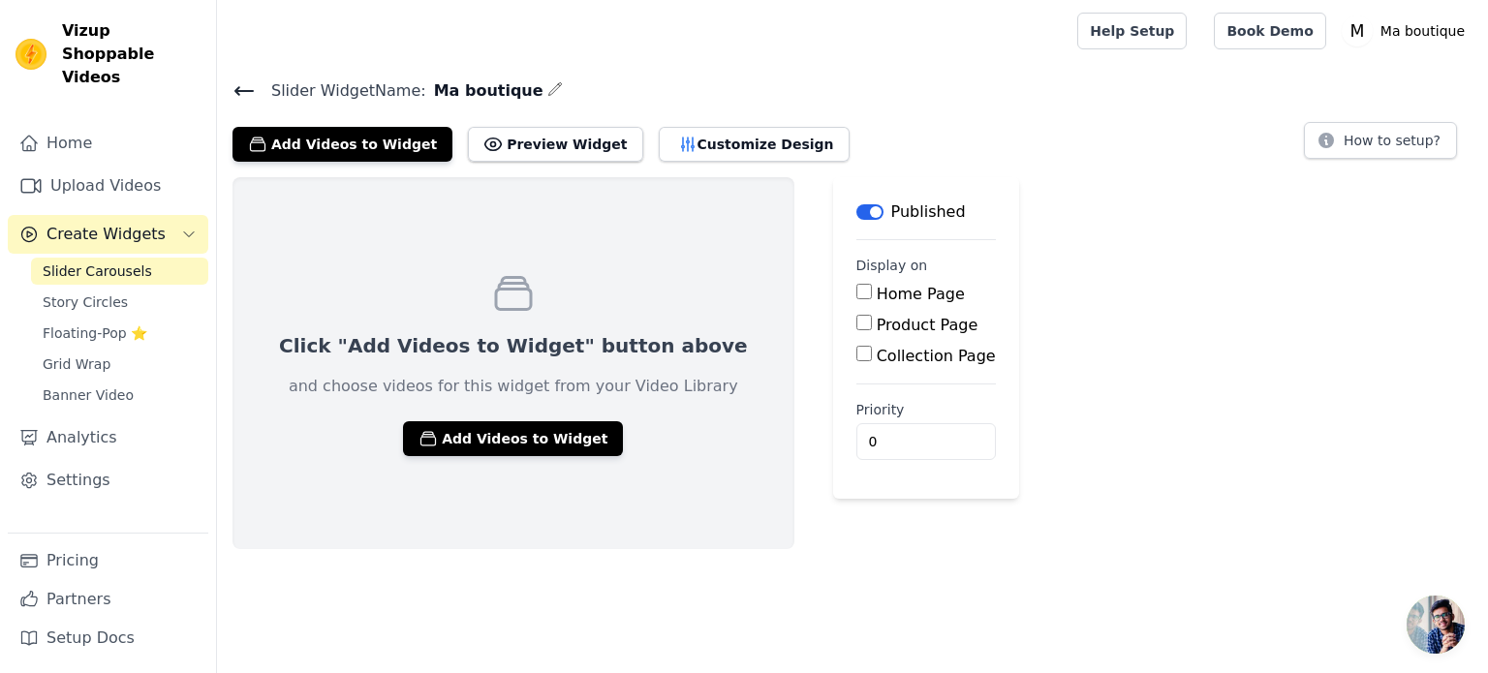
click at [877, 301] on label "Home Page" at bounding box center [921, 294] width 88 height 18
click at [857, 299] on input "Home Page" at bounding box center [865, 292] width 16 height 16
checkbox input "true"
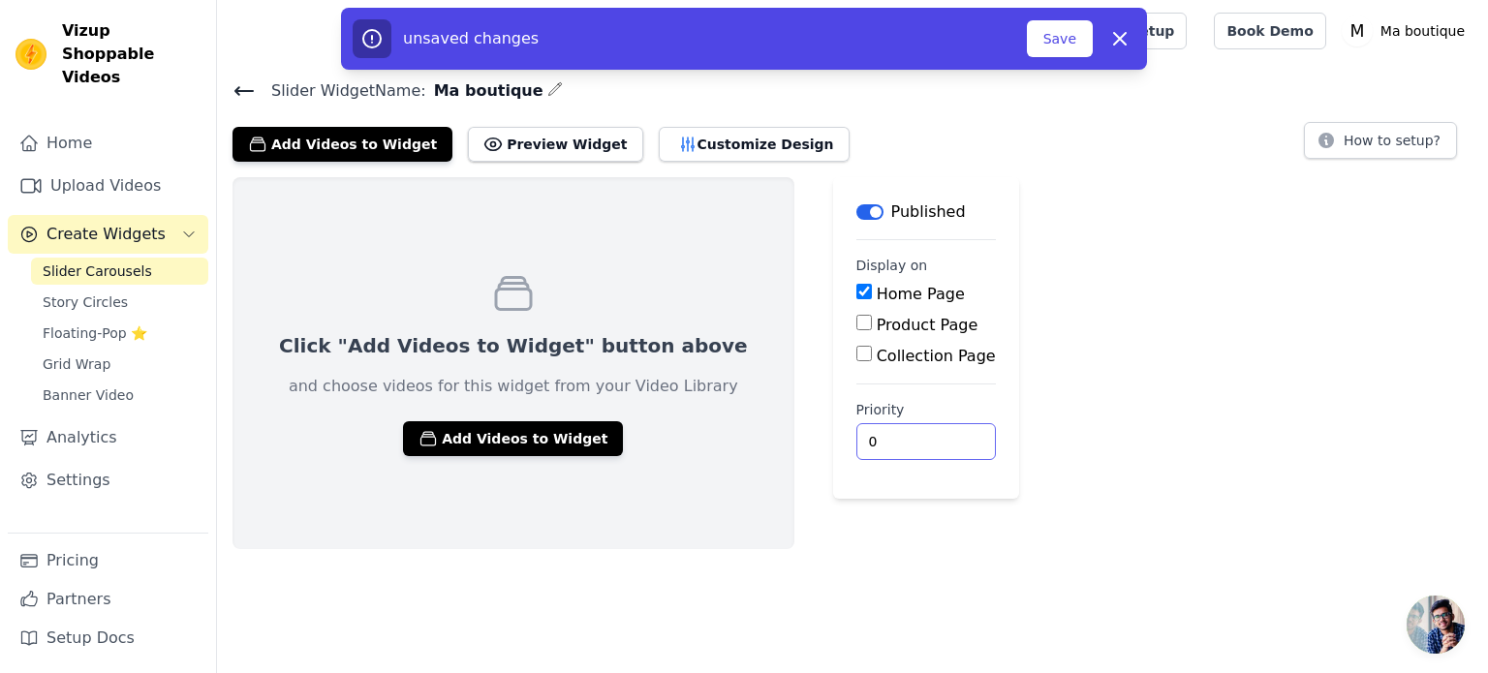
click at [857, 439] on input "0" at bounding box center [927, 441] width 140 height 37
type input "3"
click at [531, 427] on button "Add Videos to Widget" at bounding box center [513, 438] width 220 height 35
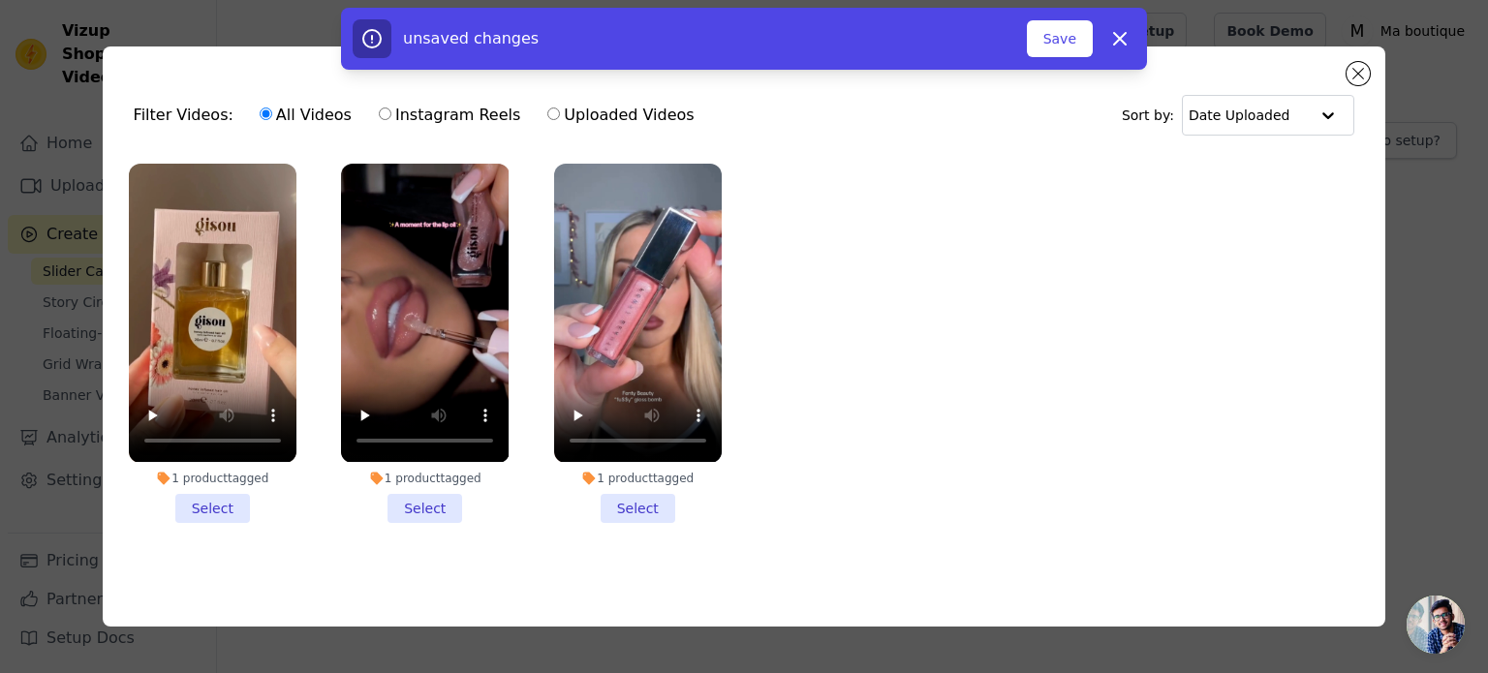
click at [210, 509] on li "1 product tagged Select" at bounding box center [213, 343] width 168 height 358
click at [0, 0] on input "1 product tagged Select" at bounding box center [0, 0] width 0 height 0
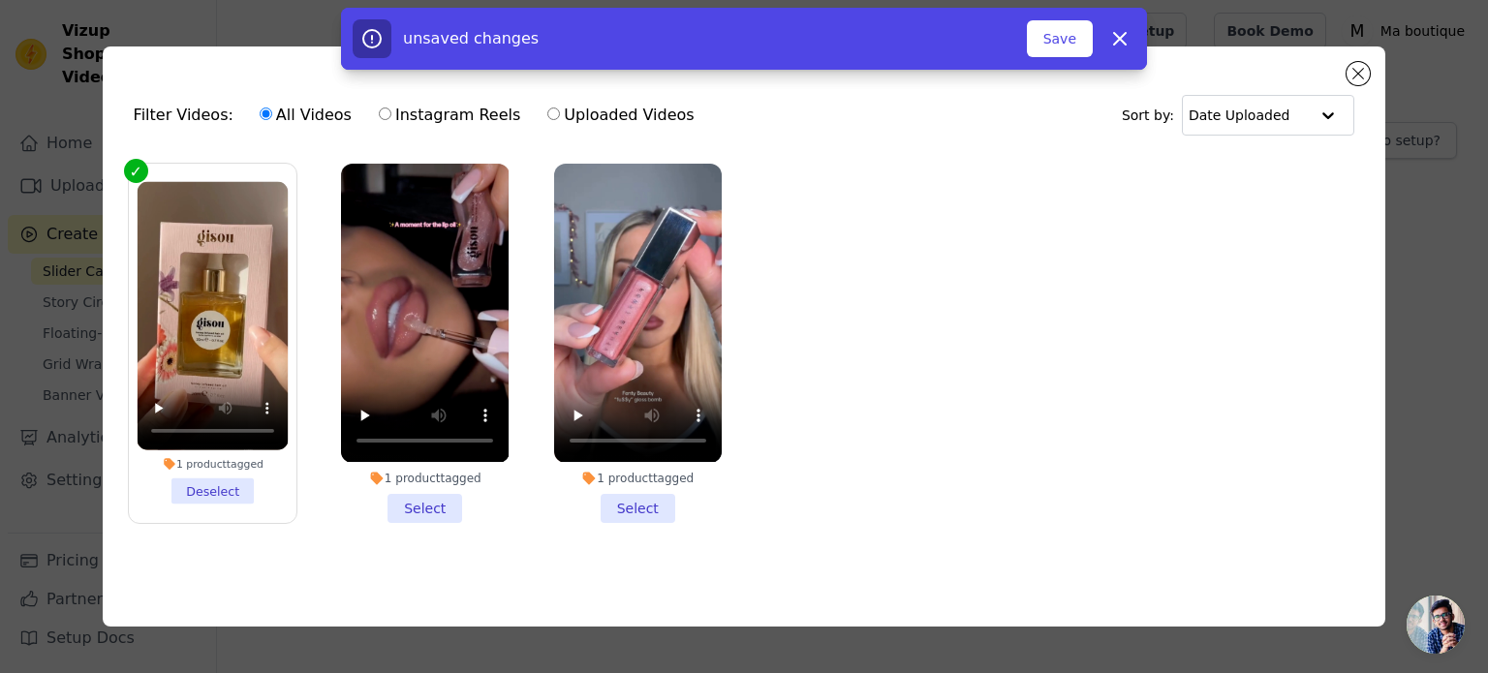
click at [436, 501] on li "1 product tagged Select" at bounding box center [425, 343] width 168 height 358
click at [0, 0] on input "1 product tagged Select" at bounding box center [0, 0] width 0 height 0
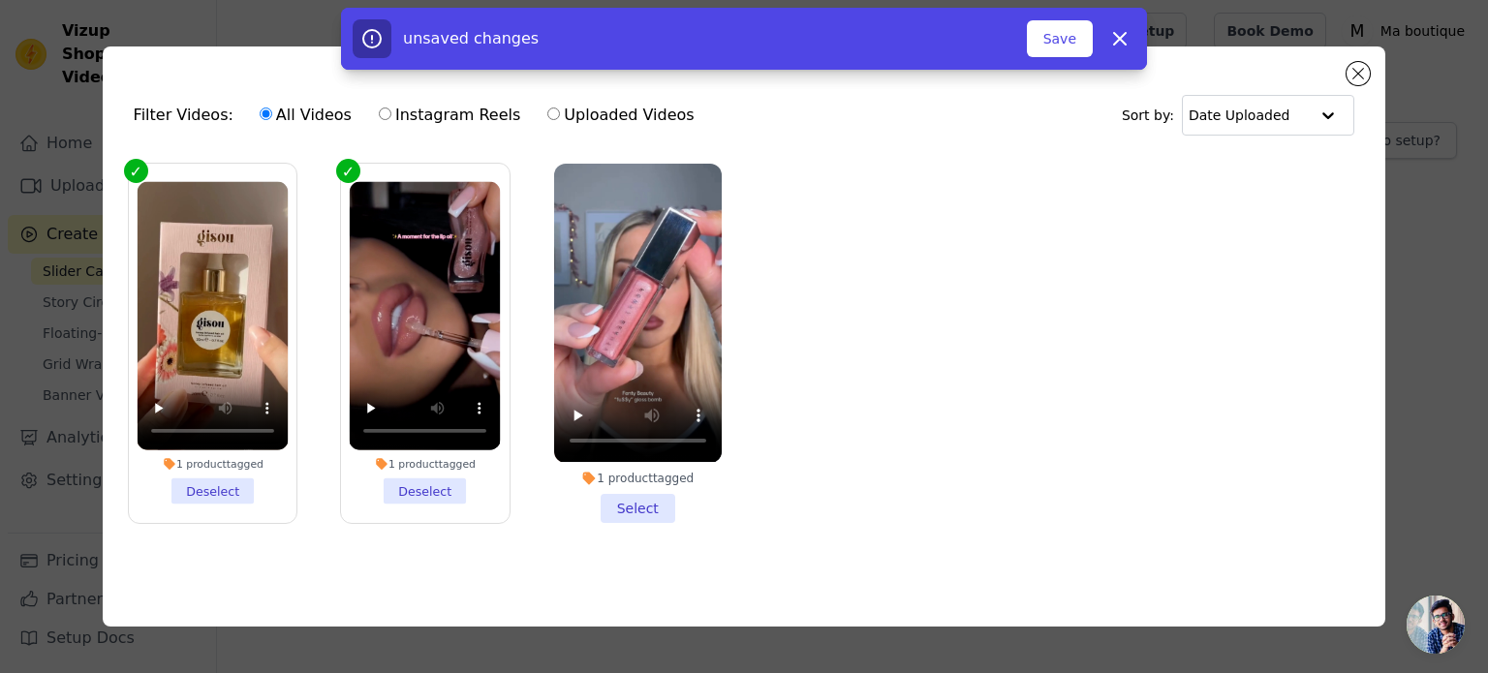
click at [623, 501] on li "1 product tagged Select" at bounding box center [638, 343] width 168 height 358
click at [0, 0] on input "1 product tagged Select" at bounding box center [0, 0] width 0 height 0
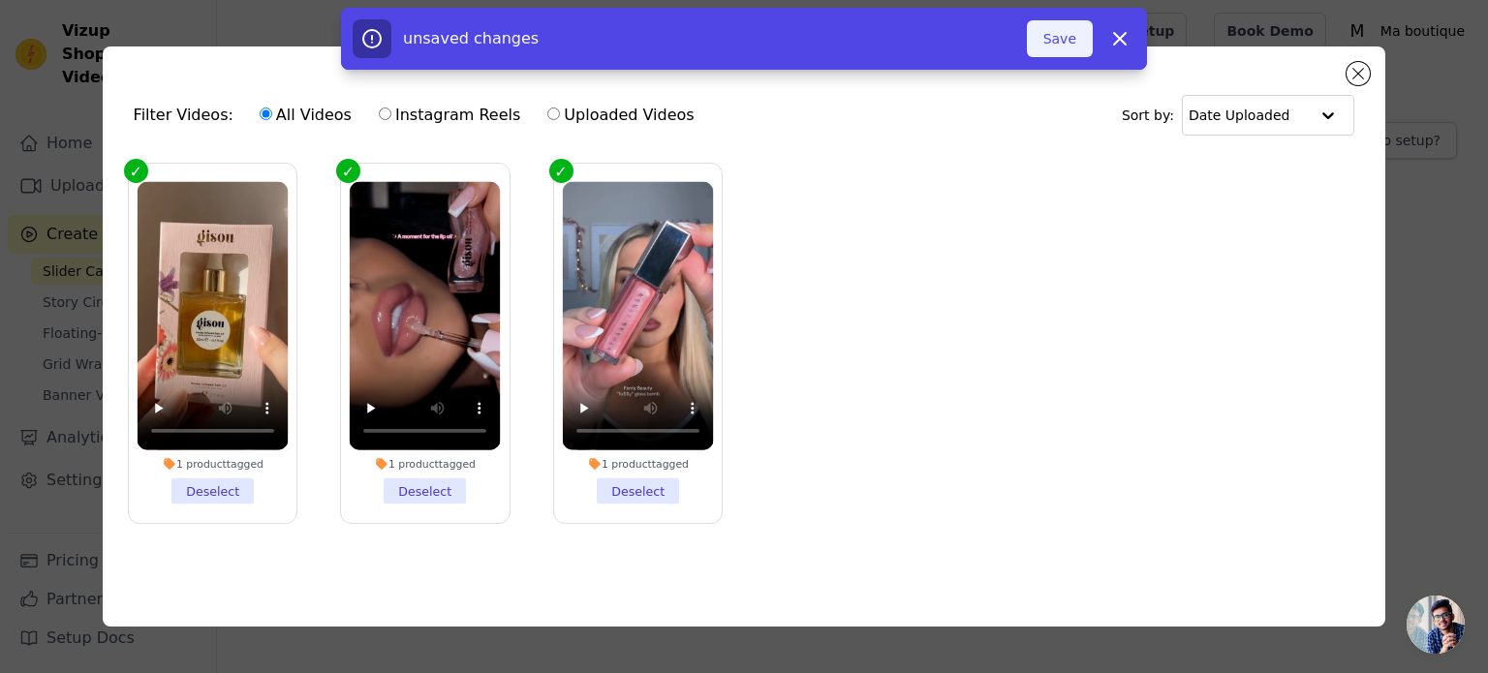
click at [1071, 34] on button "Save" at bounding box center [1060, 38] width 66 height 37
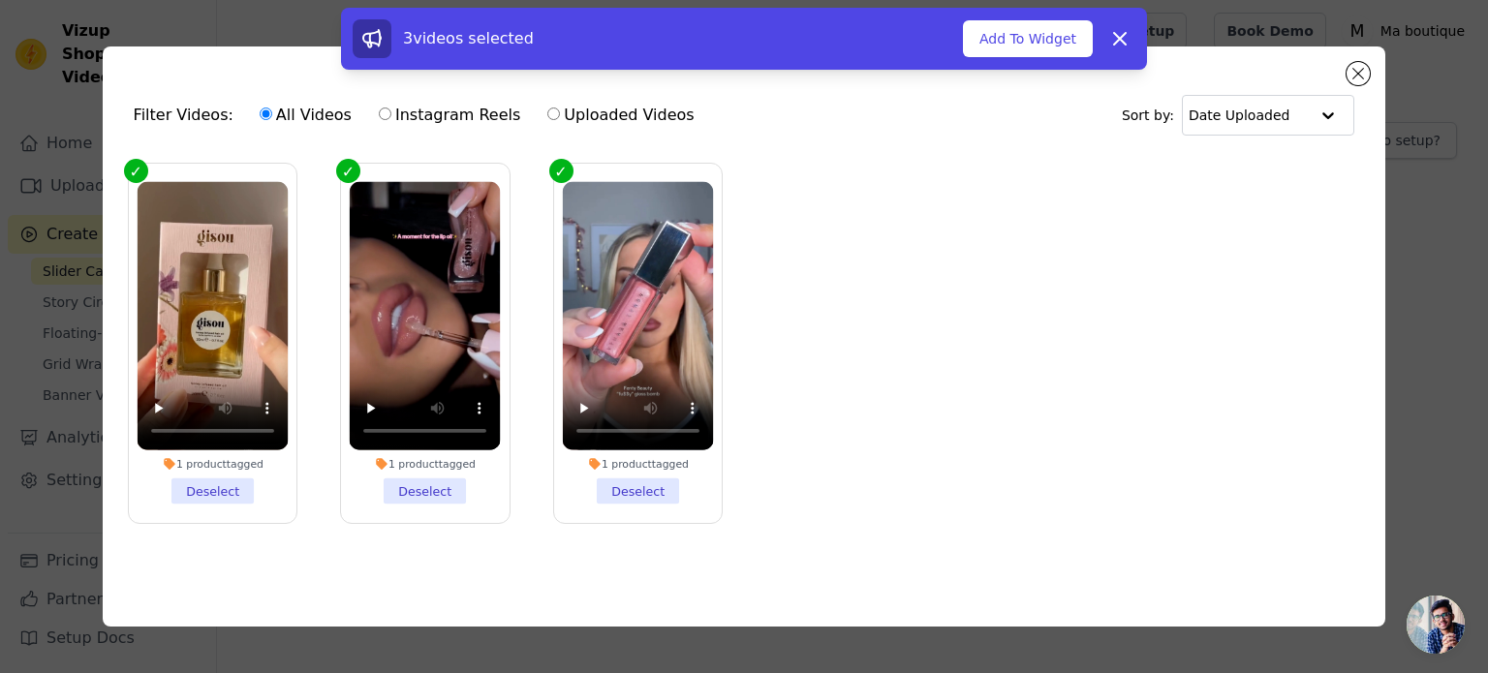
click at [385, 113] on label "Instagram Reels" at bounding box center [449, 115] width 143 height 25
click at [385, 113] on input "Instagram Reels" at bounding box center [385, 114] width 13 height 13
radio input "true"
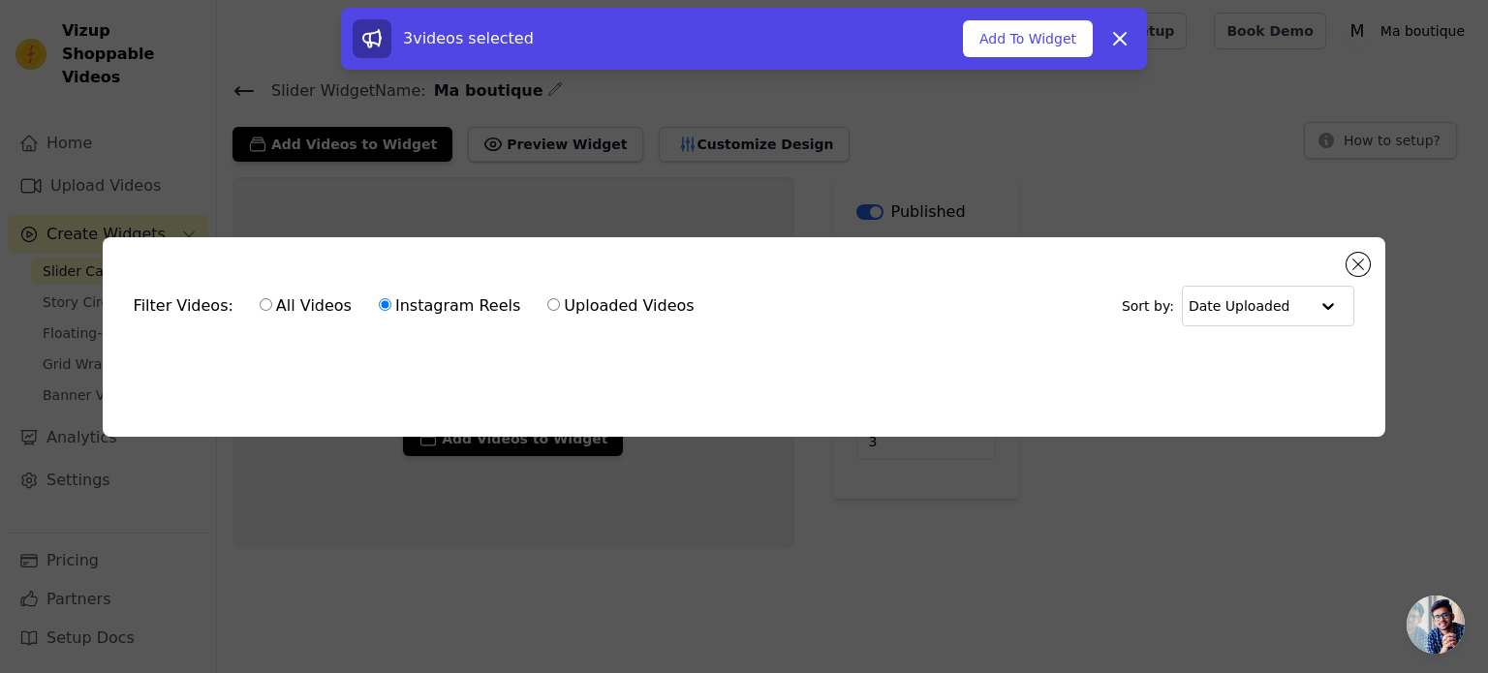
click at [262, 295] on label "All Videos" at bounding box center [306, 306] width 94 height 25
click at [262, 298] on input "All Videos" at bounding box center [266, 304] width 13 height 13
radio input "true"
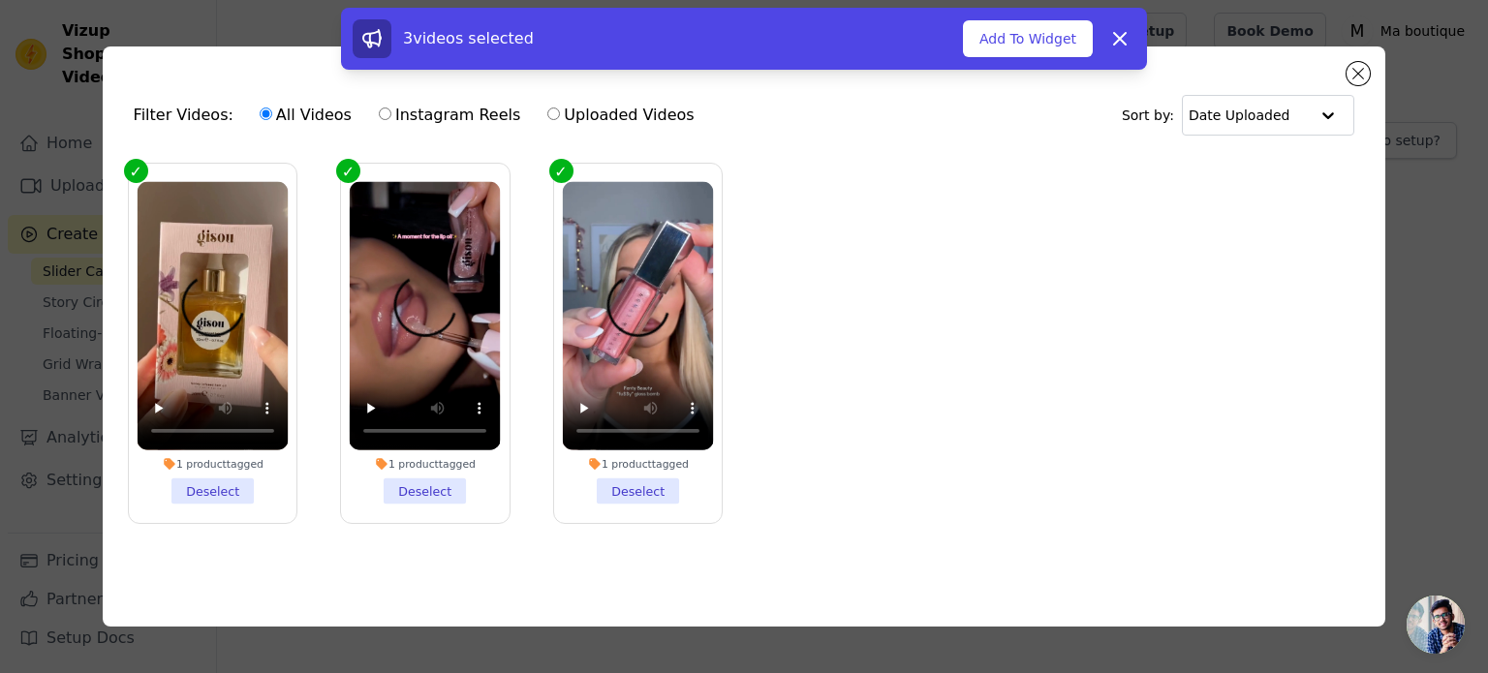
click at [1356, 70] on div "3 videos selected Add To Widget Dismiss" at bounding box center [744, 43] width 1488 height 70
click at [1054, 42] on button "Add To Widget" at bounding box center [1028, 38] width 130 height 37
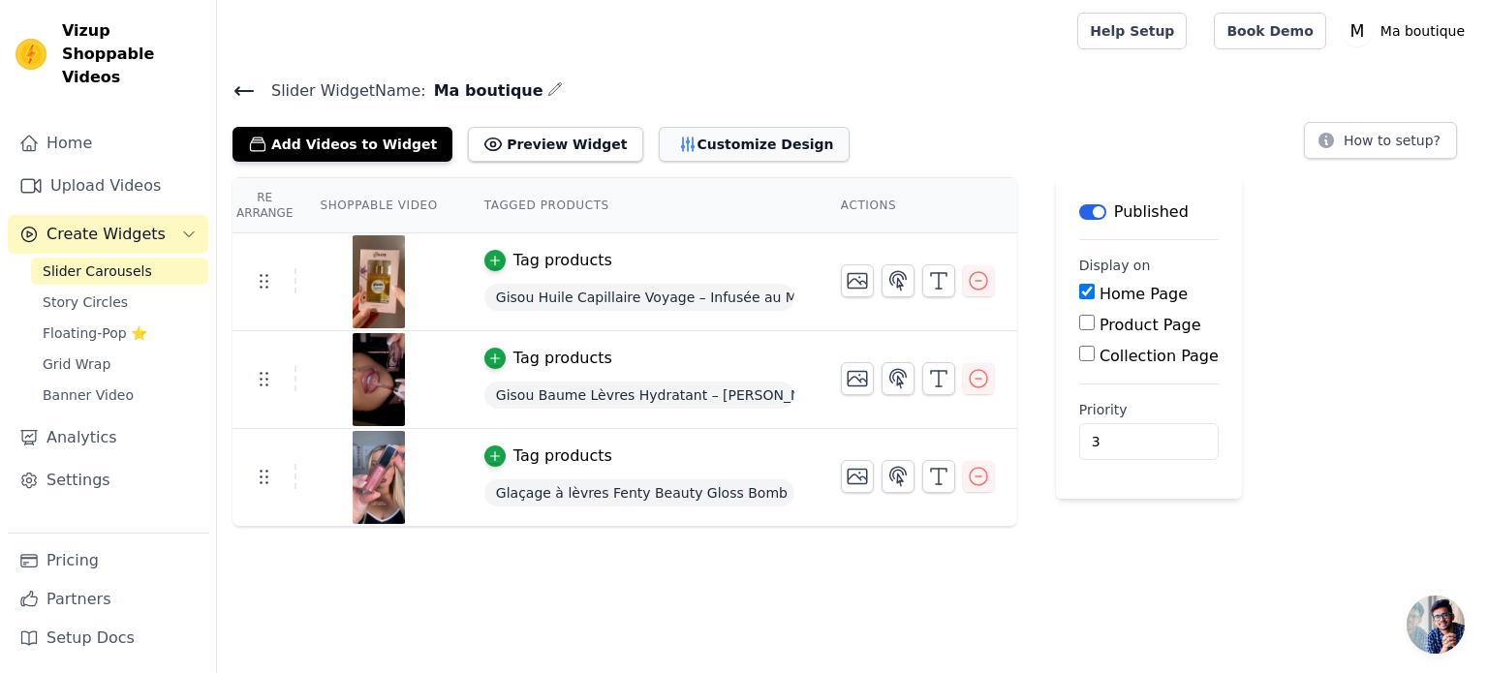
click at [708, 157] on button "Customize Design" at bounding box center [754, 144] width 191 height 35
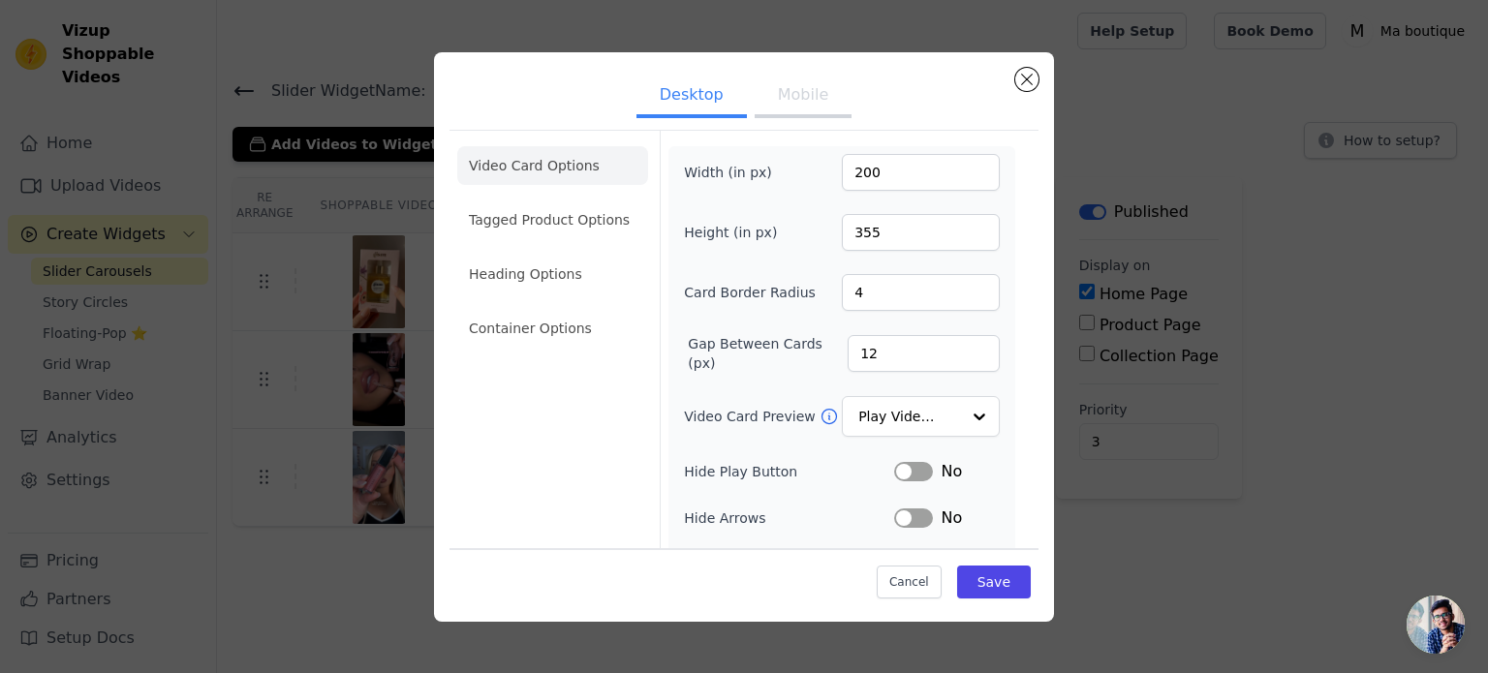
click at [785, 100] on button "Mobile" at bounding box center [803, 97] width 97 height 43
click at [729, 94] on button "Desktop" at bounding box center [692, 97] width 110 height 43
click at [1023, 84] on button "Close modal" at bounding box center [1026, 79] width 23 height 23
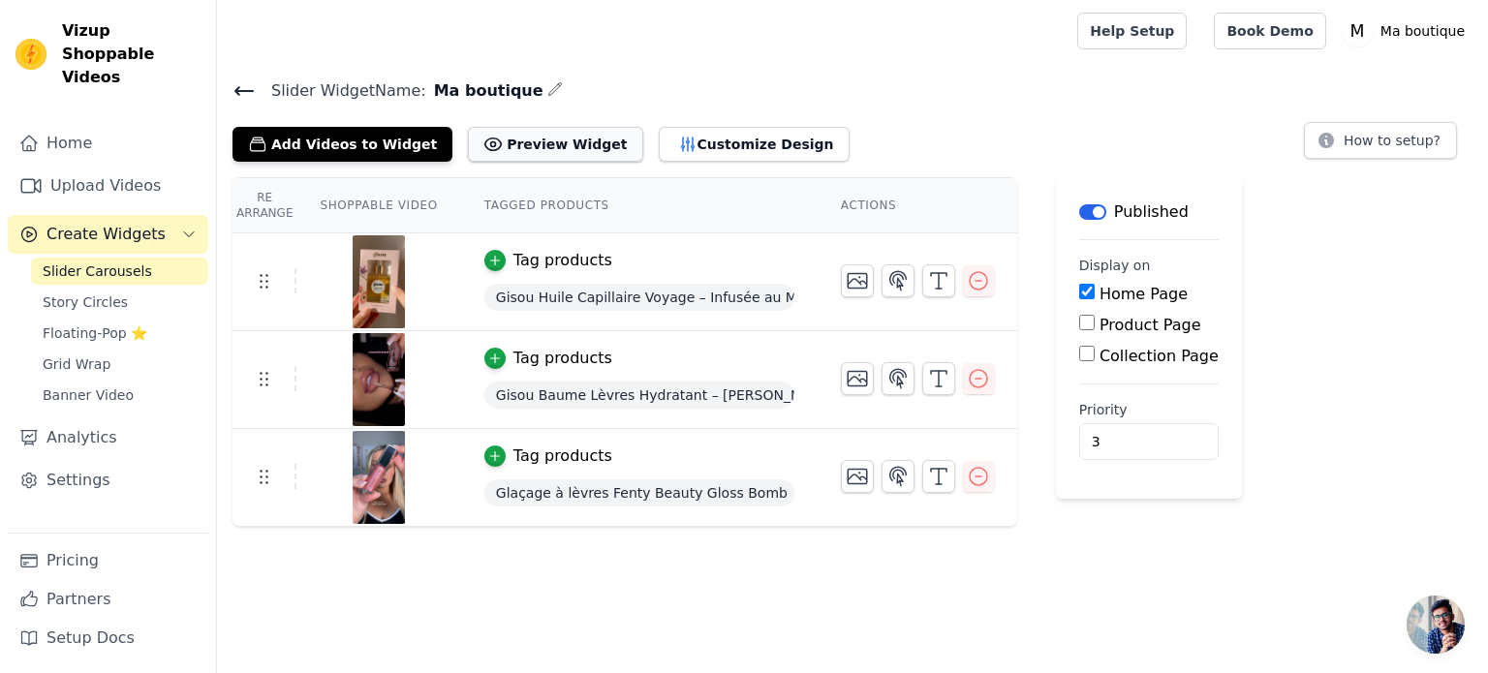
click at [477, 142] on button "Preview Widget" at bounding box center [555, 144] width 174 height 35
click at [889, 281] on icon "button" at bounding box center [898, 280] width 23 height 23
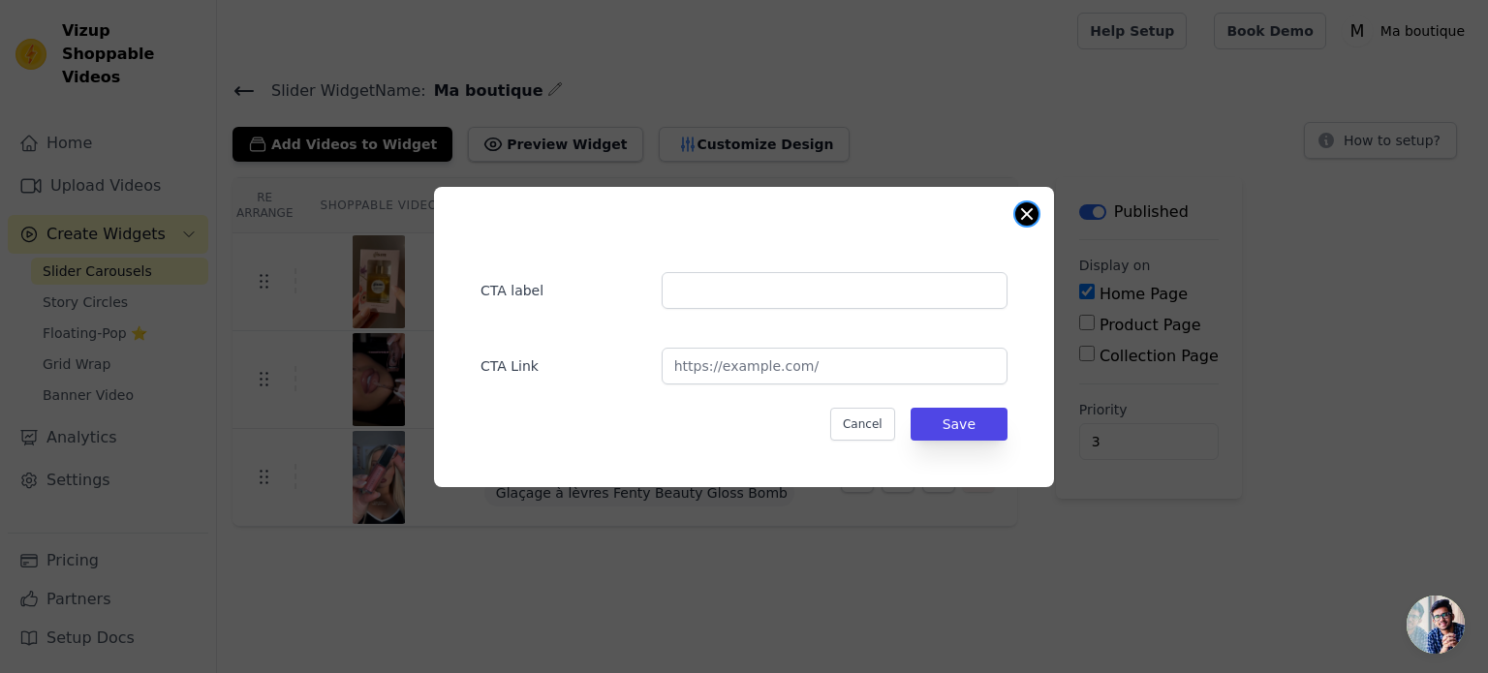
click at [1026, 222] on button "Close modal" at bounding box center [1026, 214] width 23 height 23
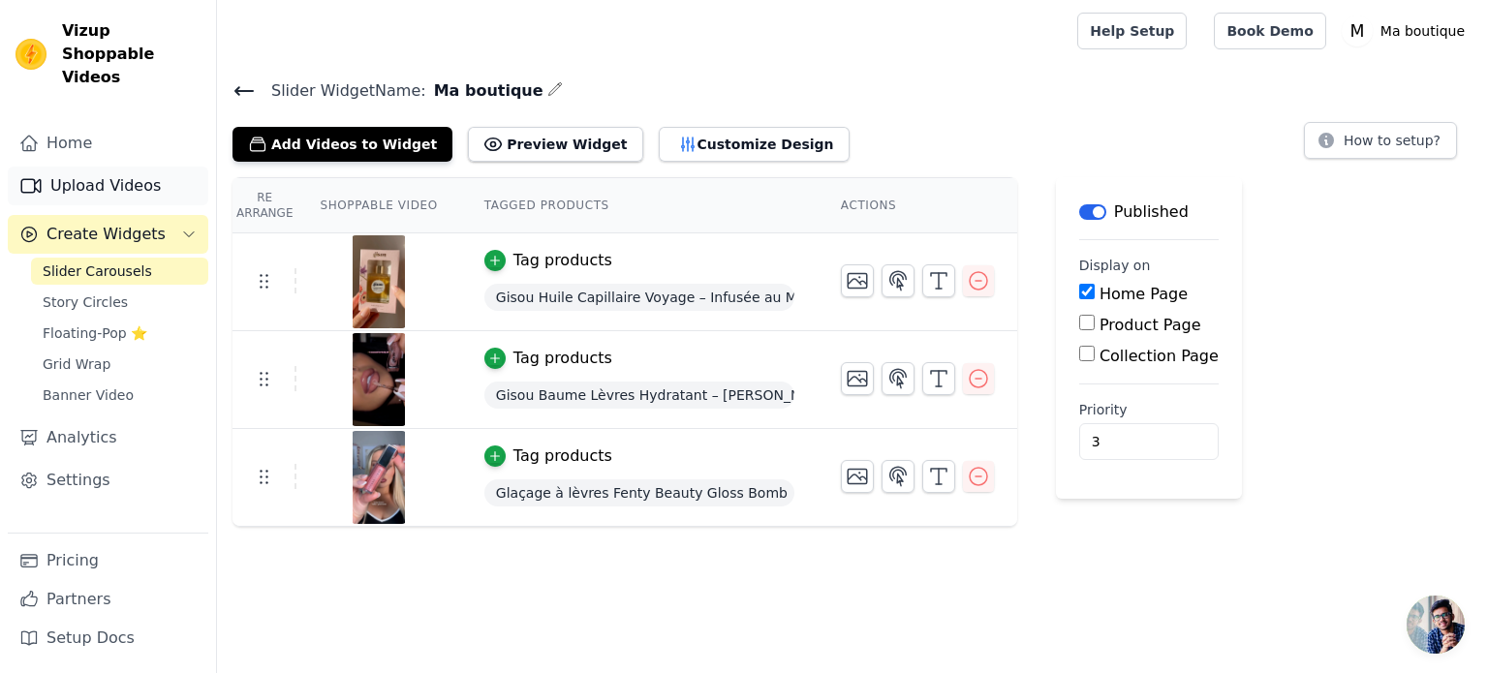
click at [108, 167] on link "Upload Videos" at bounding box center [108, 186] width 201 height 39
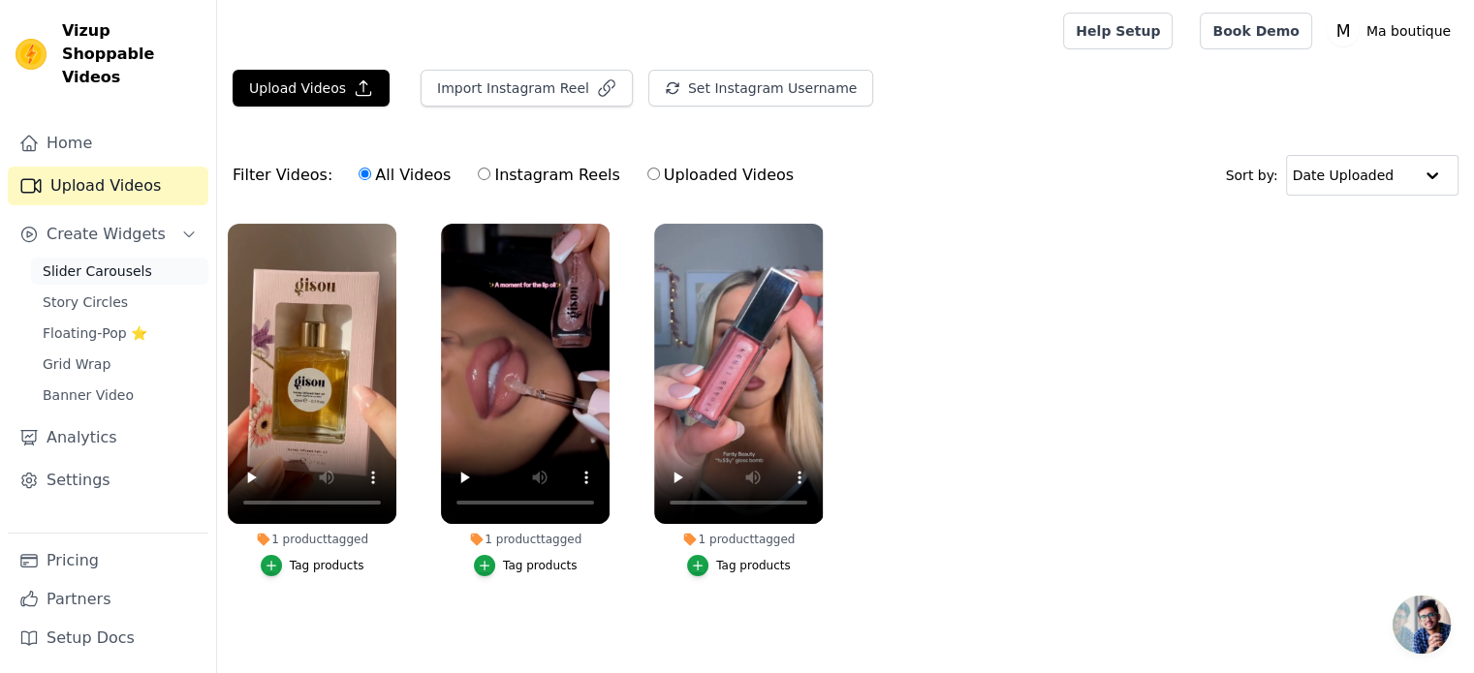
click at [100, 262] on span "Slider Carousels" at bounding box center [97, 271] width 109 height 19
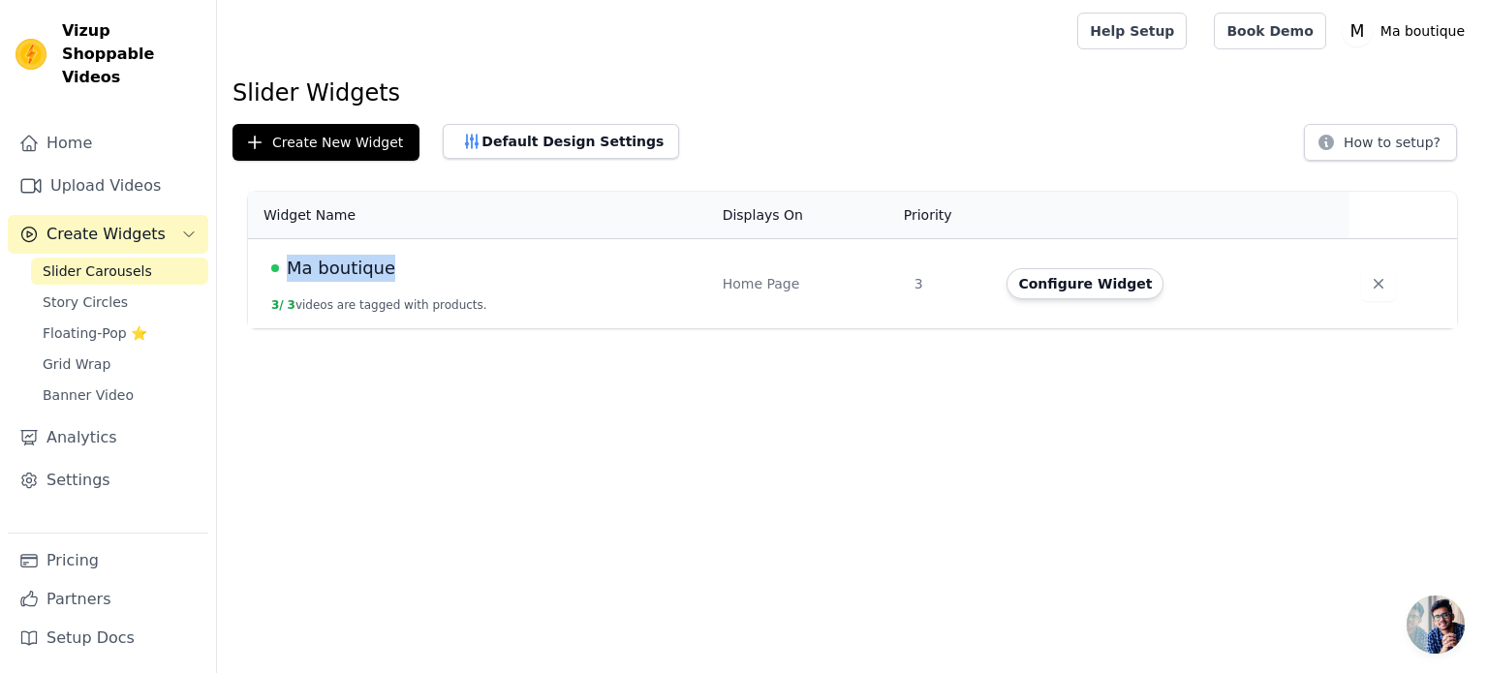
drag, startPoint x: 390, startPoint y: 279, endPoint x: 291, endPoint y: 270, distance: 99.2
click at [291, 270] on div "Ma boutique" at bounding box center [485, 268] width 428 height 27
copy span "Ma boutique"
